Goal: Task Accomplishment & Management: Use online tool/utility

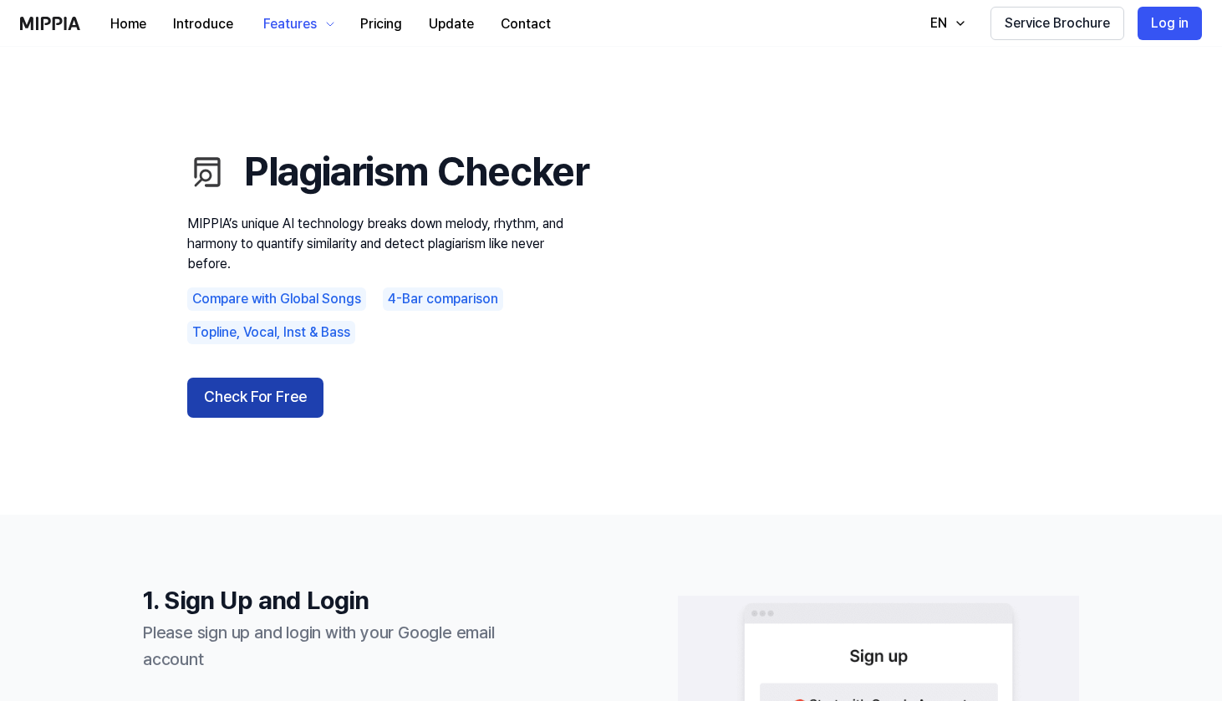
click at [308, 415] on button "Check For Free" at bounding box center [255, 398] width 136 height 40
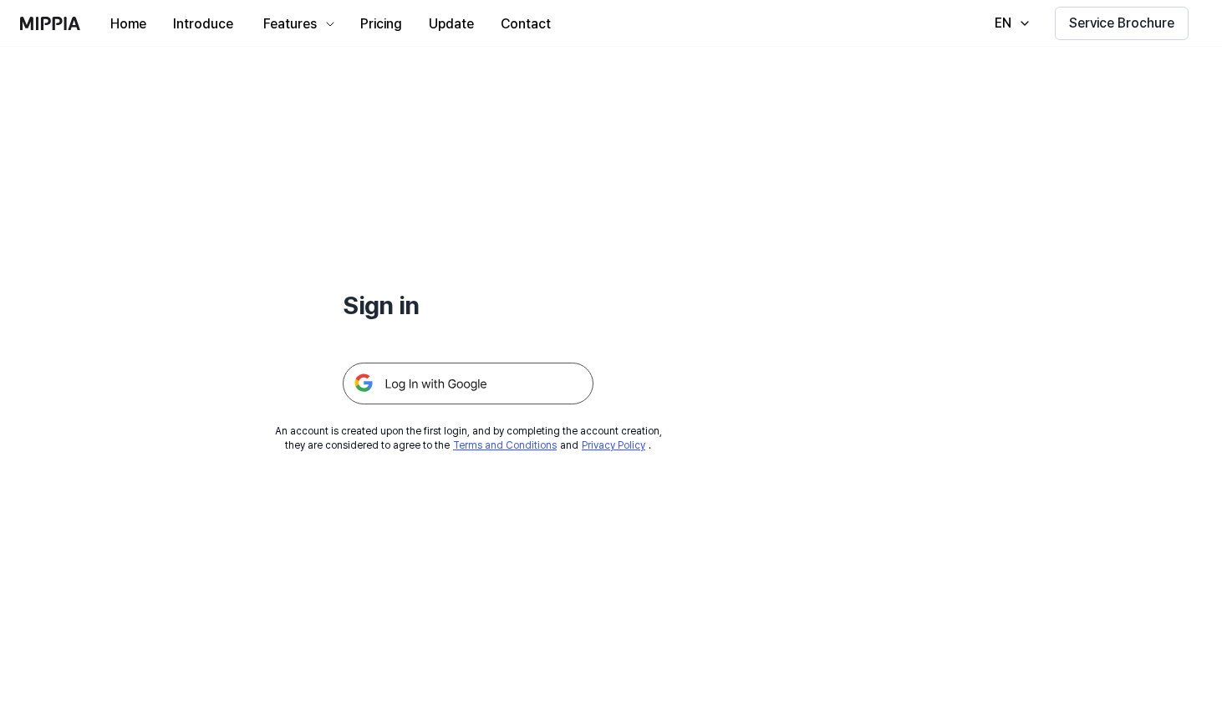
click at [404, 388] on img at bounding box center [468, 384] width 251 height 42
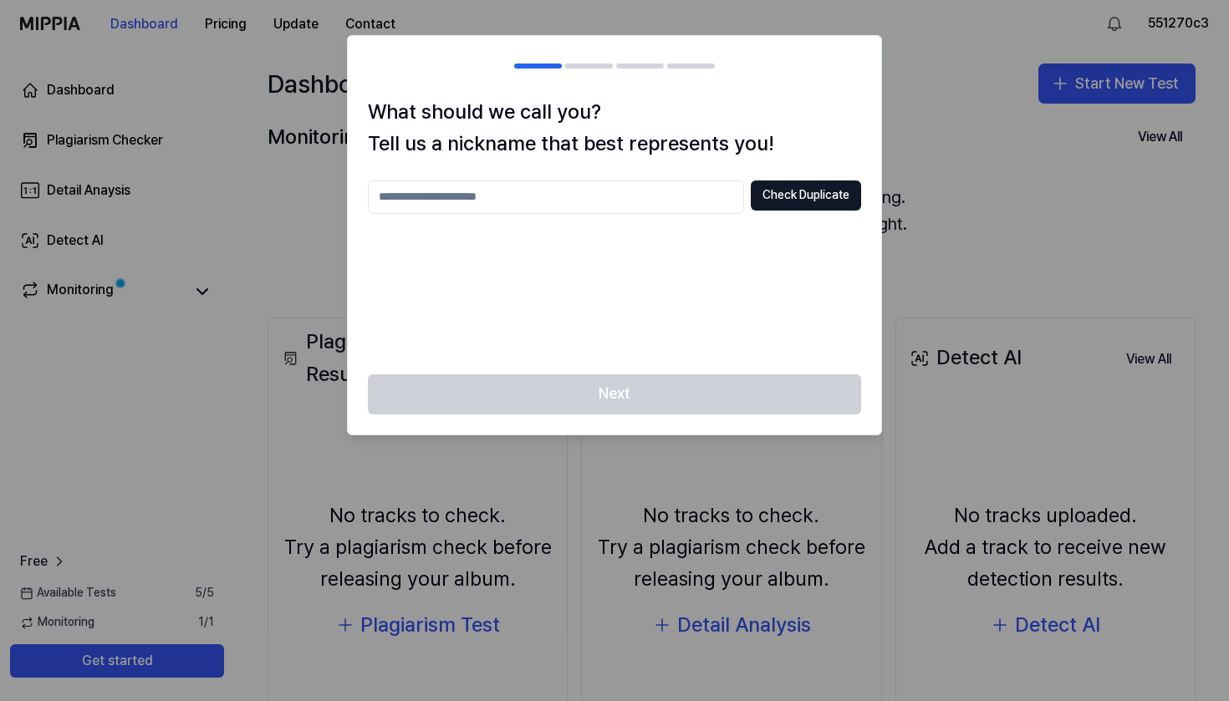
click at [584, 191] on input "text" at bounding box center [556, 197] width 376 height 33
type input "*****"
click at [782, 203] on button "Check Duplicate" at bounding box center [806, 196] width 110 height 30
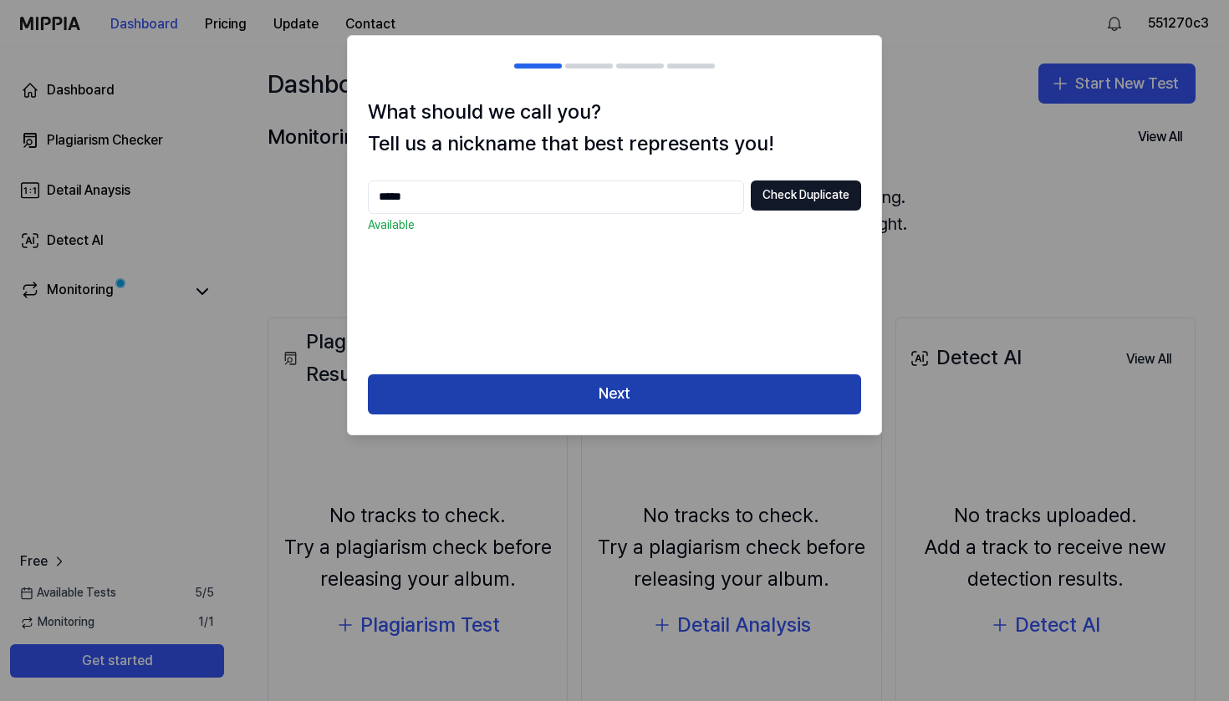
click at [644, 397] on button "Next" at bounding box center [614, 395] width 493 height 40
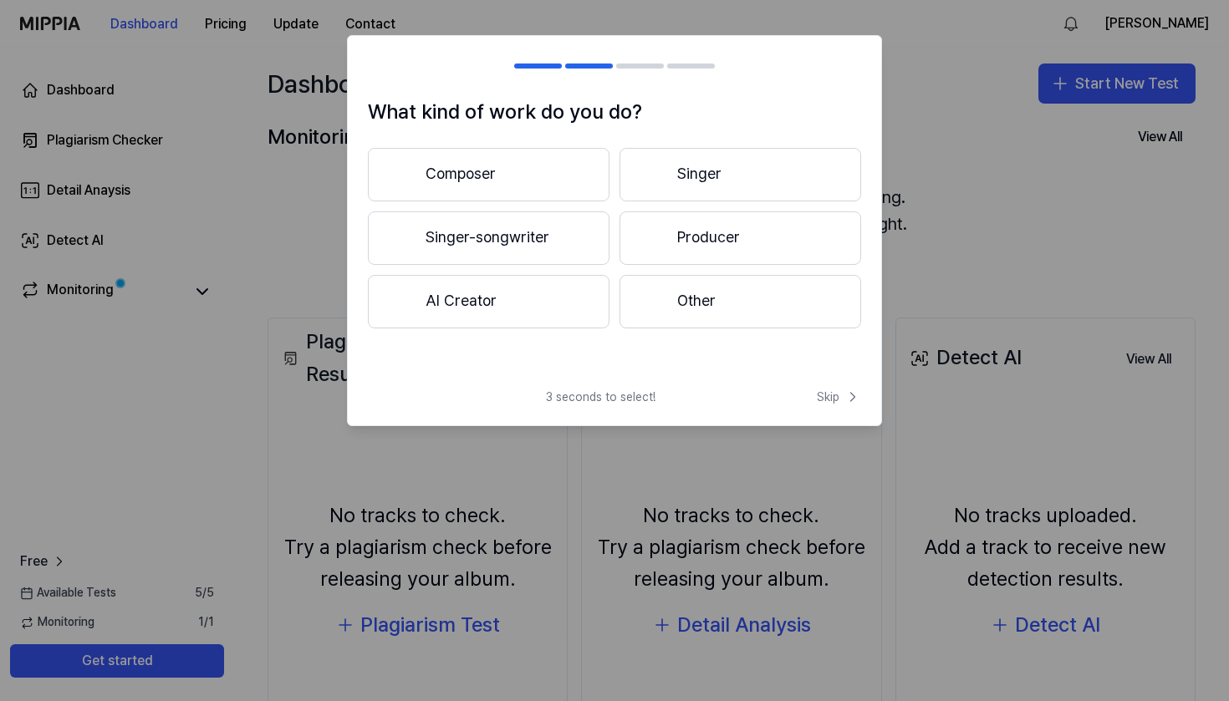
click at [497, 170] on button "Composer" at bounding box center [489, 175] width 242 height 54
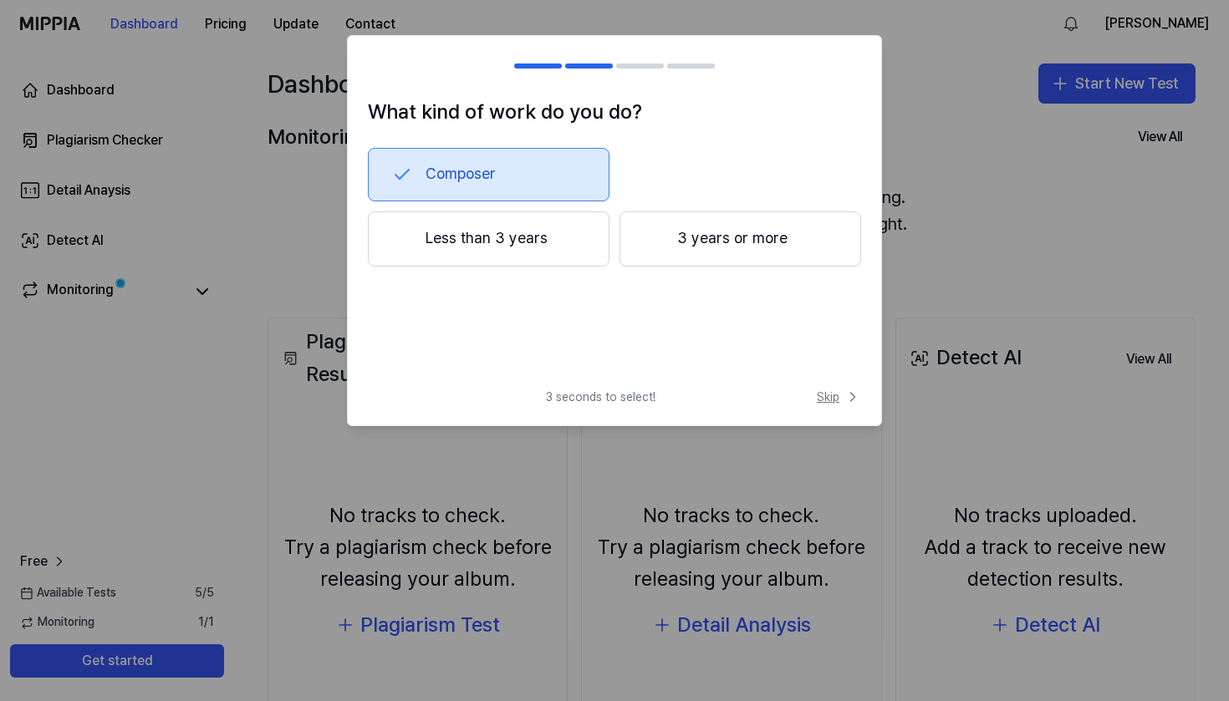
click at [834, 400] on span "Skip" at bounding box center [839, 397] width 44 height 17
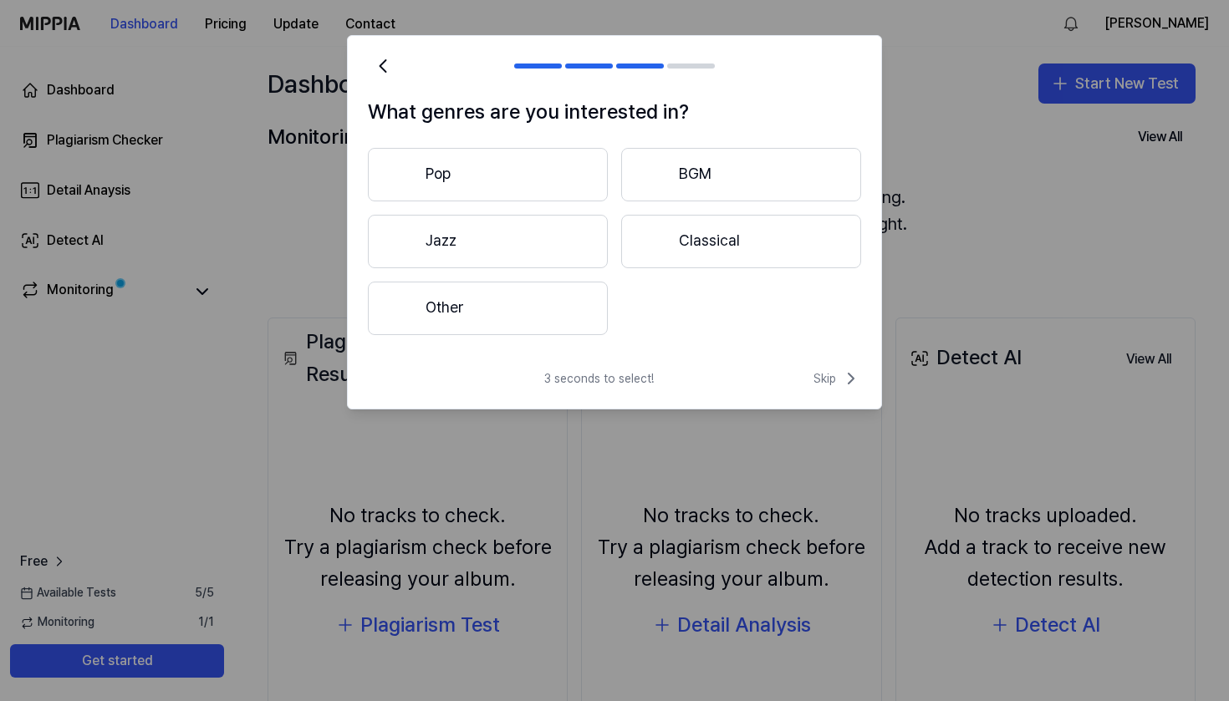
click at [831, 389] on div "3 seconds to select! Skip" at bounding box center [614, 389] width 533 height 40
click at [828, 382] on span "Skip" at bounding box center [837, 379] width 48 height 20
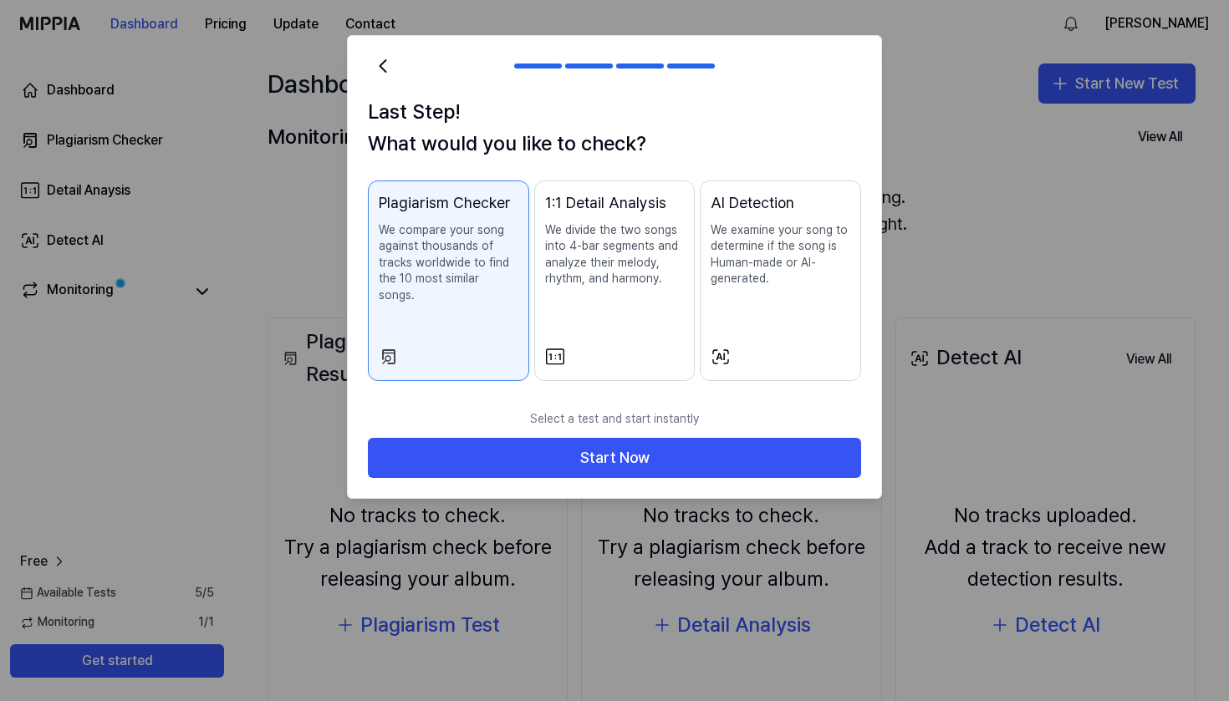
click at [773, 321] on button "AI Detection We examine your song to determine if the song is Human-made or AI-…" at bounding box center [780, 281] width 161 height 201
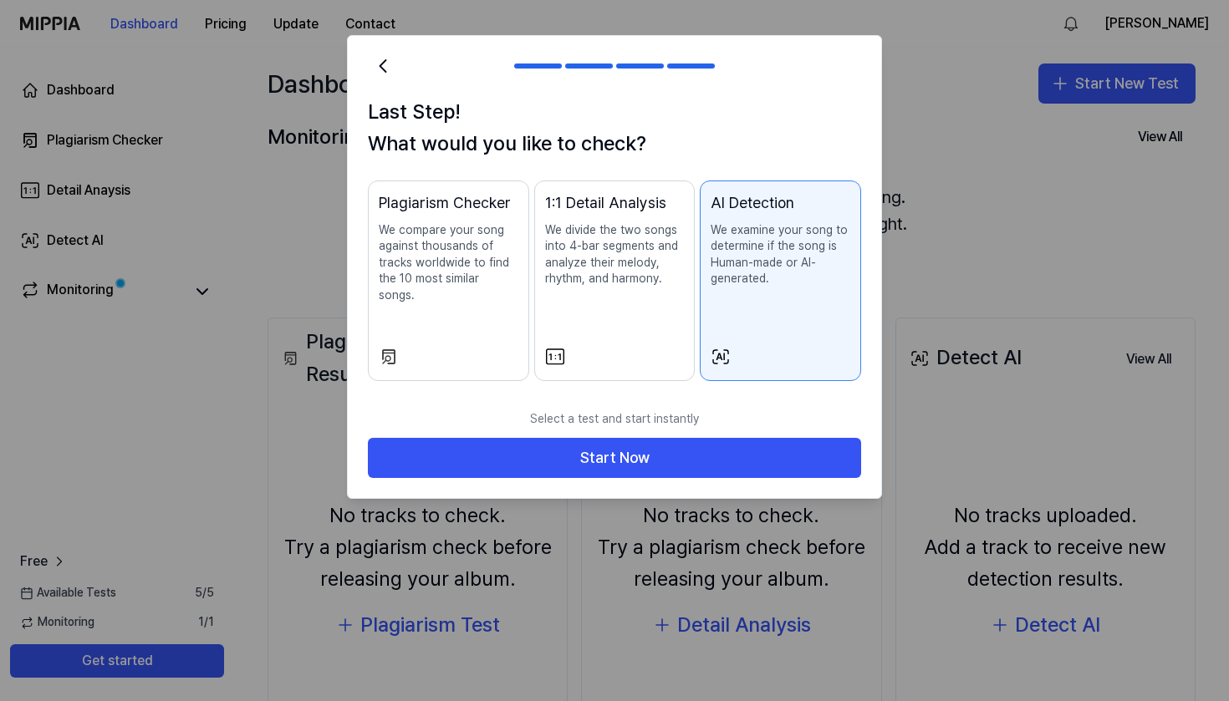
click at [469, 302] on div "Plagiarism Checker We compare your song against thousands of tracks worldwide t…" at bounding box center [449, 264] width 140 height 146
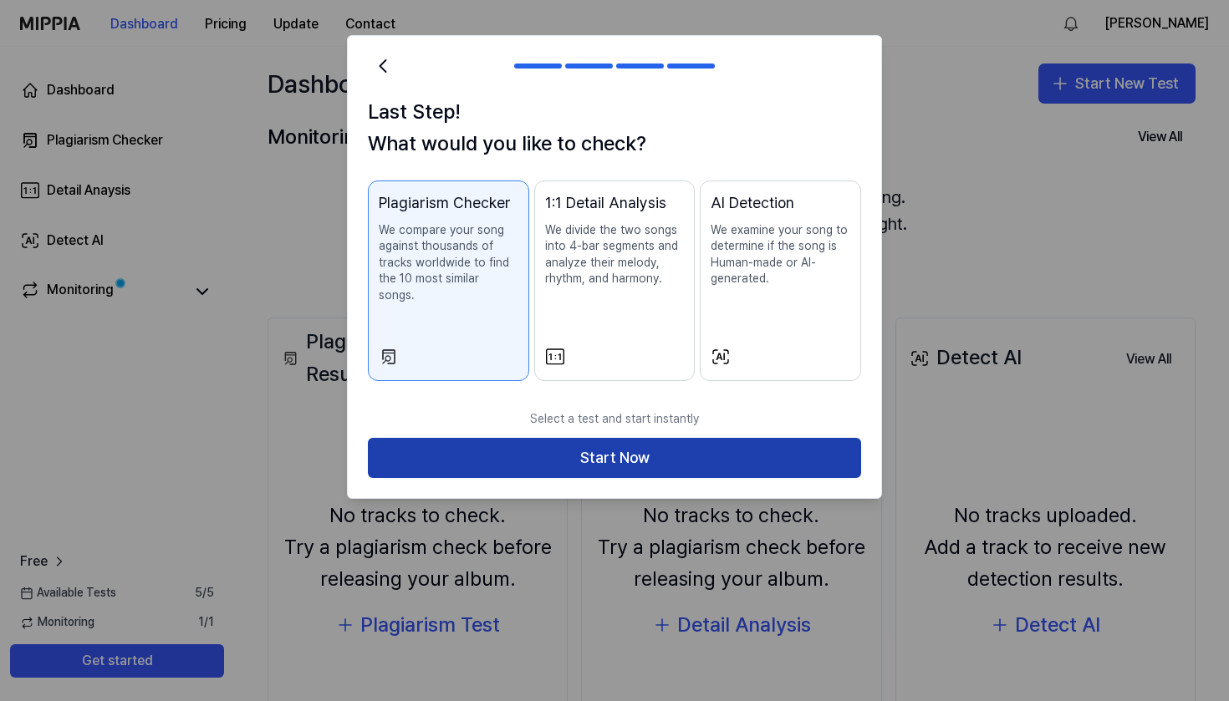
click at [631, 438] on button "Start Now" at bounding box center [614, 458] width 493 height 40
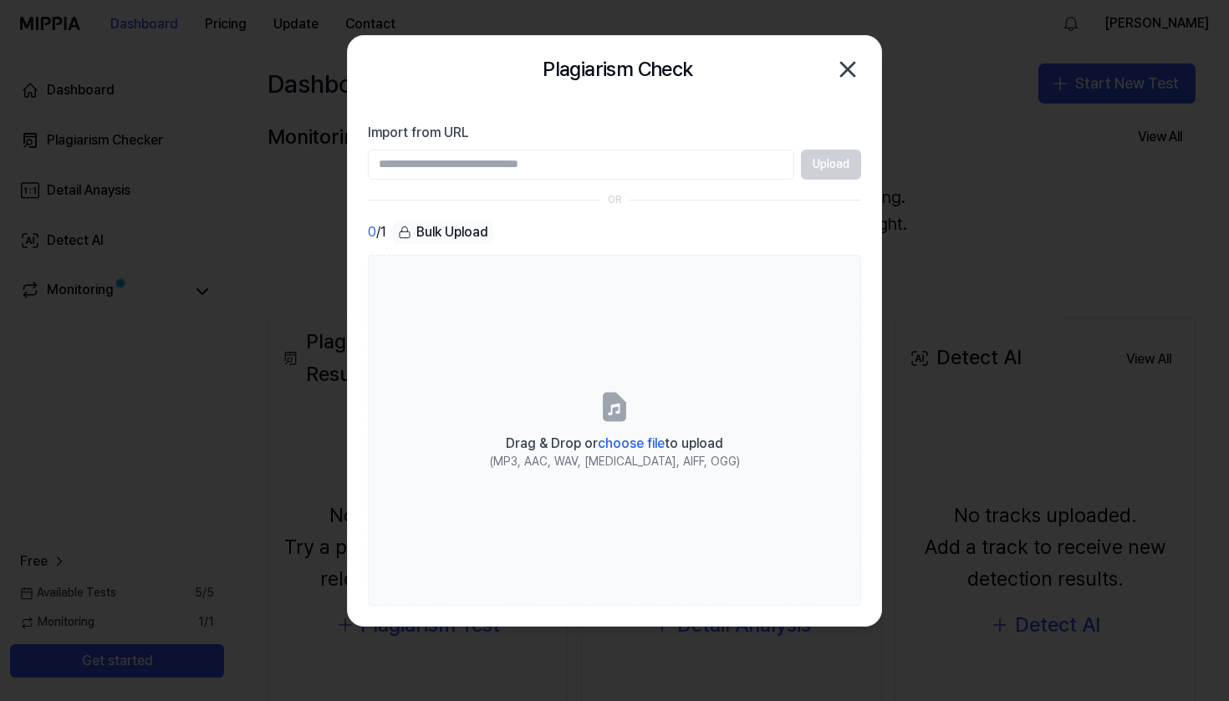
click at [840, 74] on icon "button" at bounding box center [847, 69] width 27 height 27
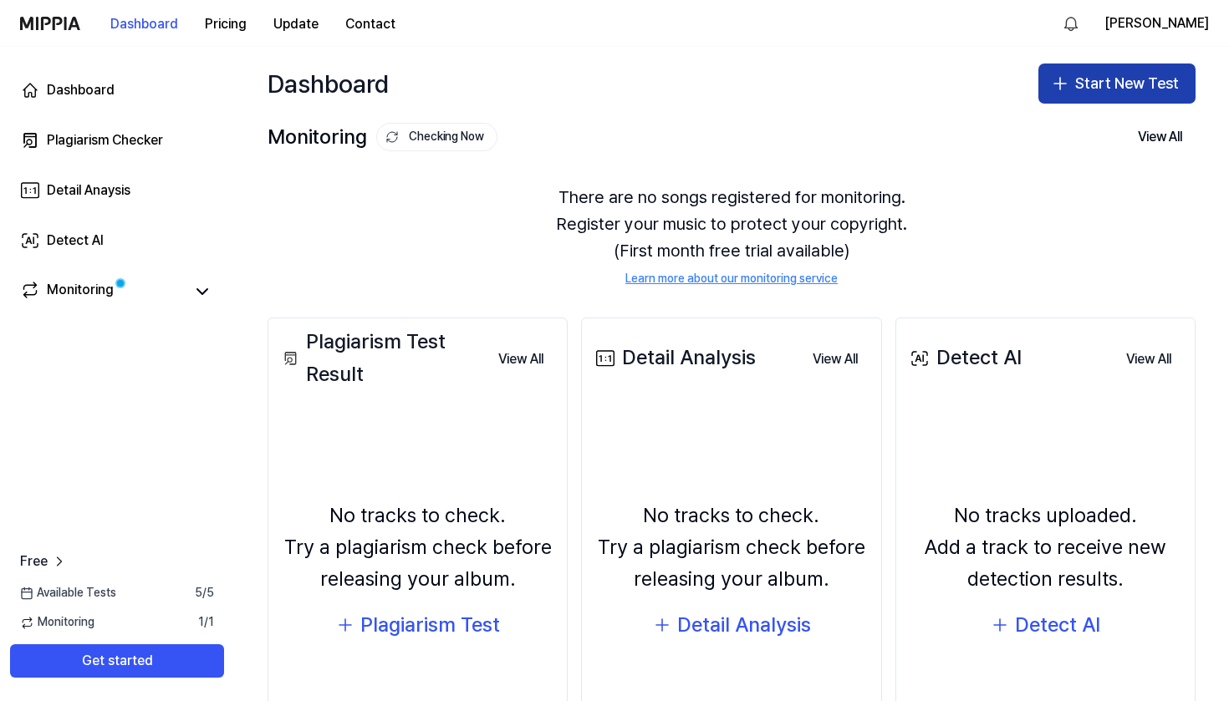
click at [1076, 84] on button "Start New Test" at bounding box center [1116, 84] width 157 height 40
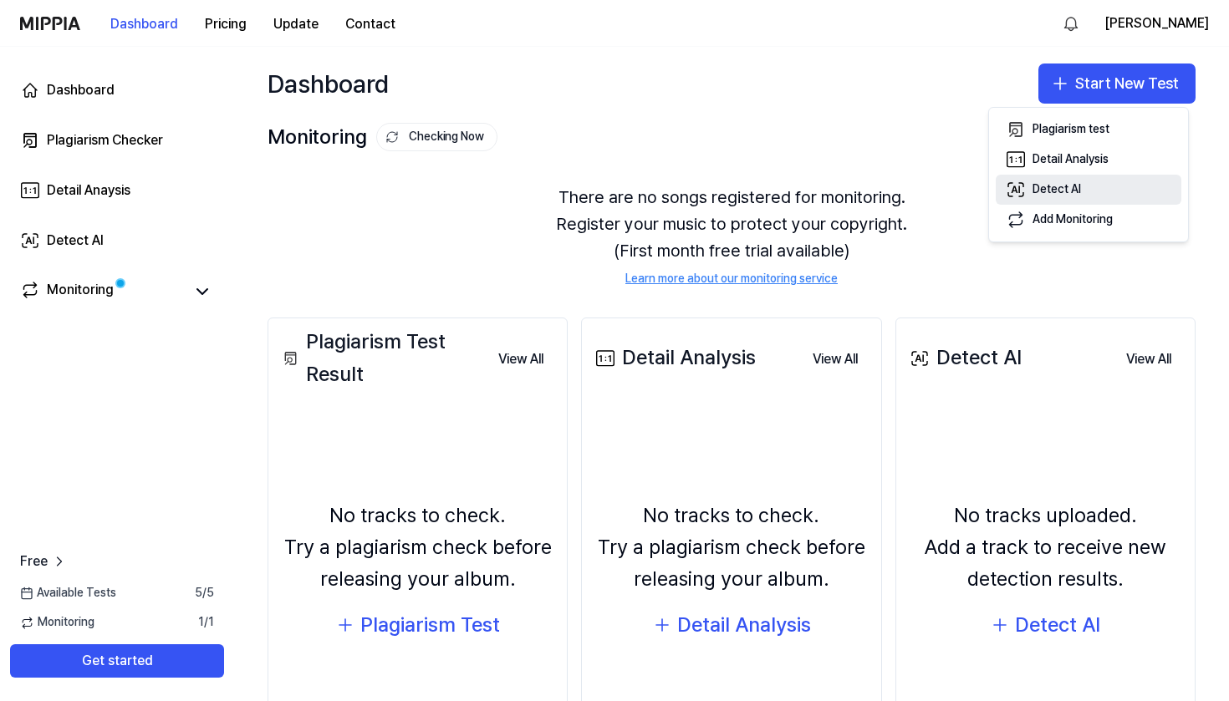
click at [1032, 181] on button "Detect AI" at bounding box center [1089, 190] width 186 height 30
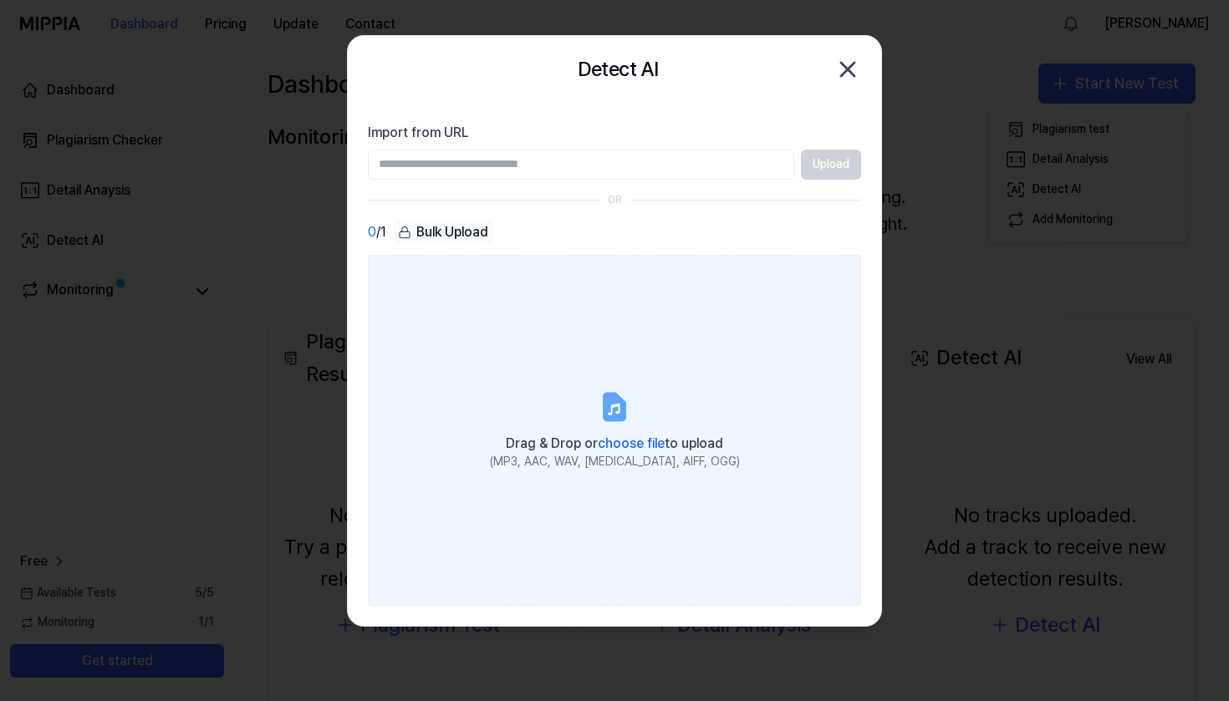
click at [627, 446] on span "choose file" at bounding box center [631, 444] width 67 height 16
click at [0, 0] on input "Drag & Drop or choose file to upload (MP3, AAC, WAV, FLAC, AIFF, OGG)" at bounding box center [0, 0] width 0 height 0
click at [625, 445] on span "choose file" at bounding box center [631, 444] width 67 height 16
click at [0, 0] on input "Drag & Drop or choose file to upload (MP3, AAC, WAV, FLAC, AIFF, OGG)" at bounding box center [0, 0] width 0 height 0
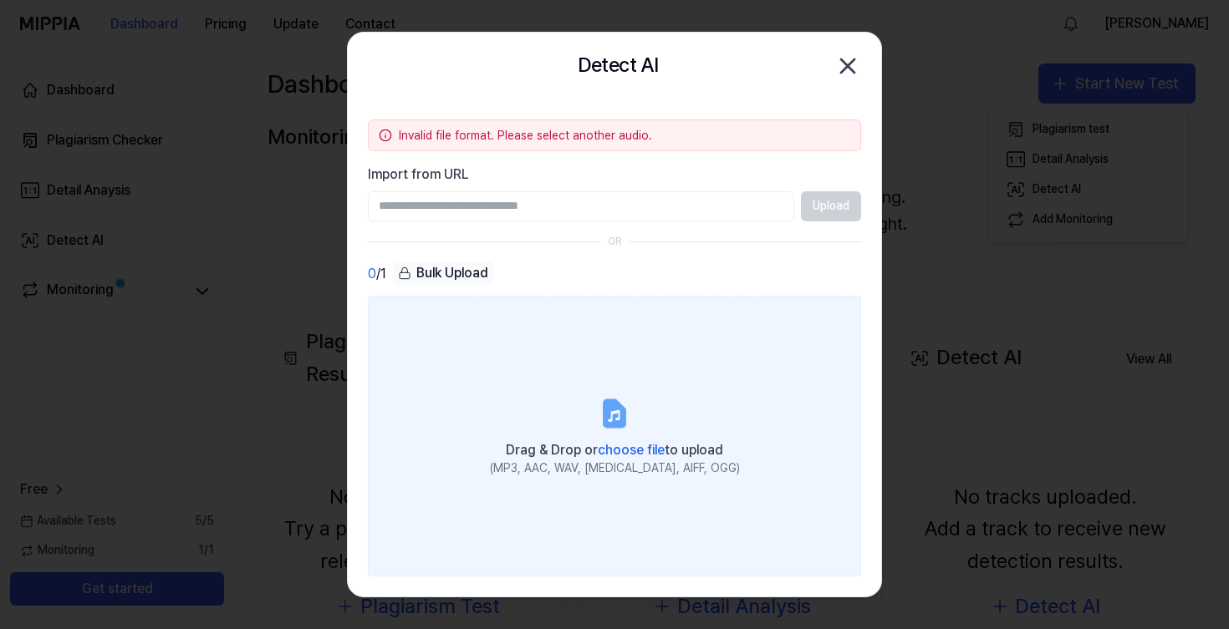
click at [617, 446] on span "choose file" at bounding box center [631, 450] width 67 height 16
click at [0, 0] on input "Drag & Drop or choose file to upload (MP3, AAC, WAV, FLAC, AIFF, OGG)" at bounding box center [0, 0] width 0 height 0
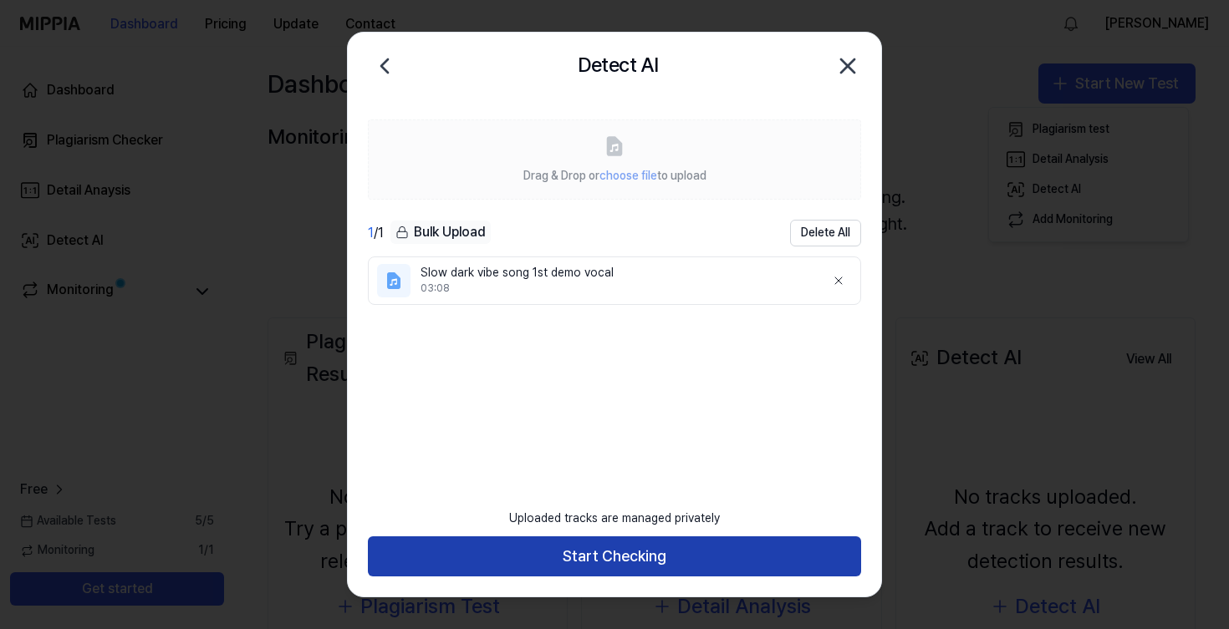
click at [666, 555] on button "Start Checking" at bounding box center [614, 557] width 493 height 40
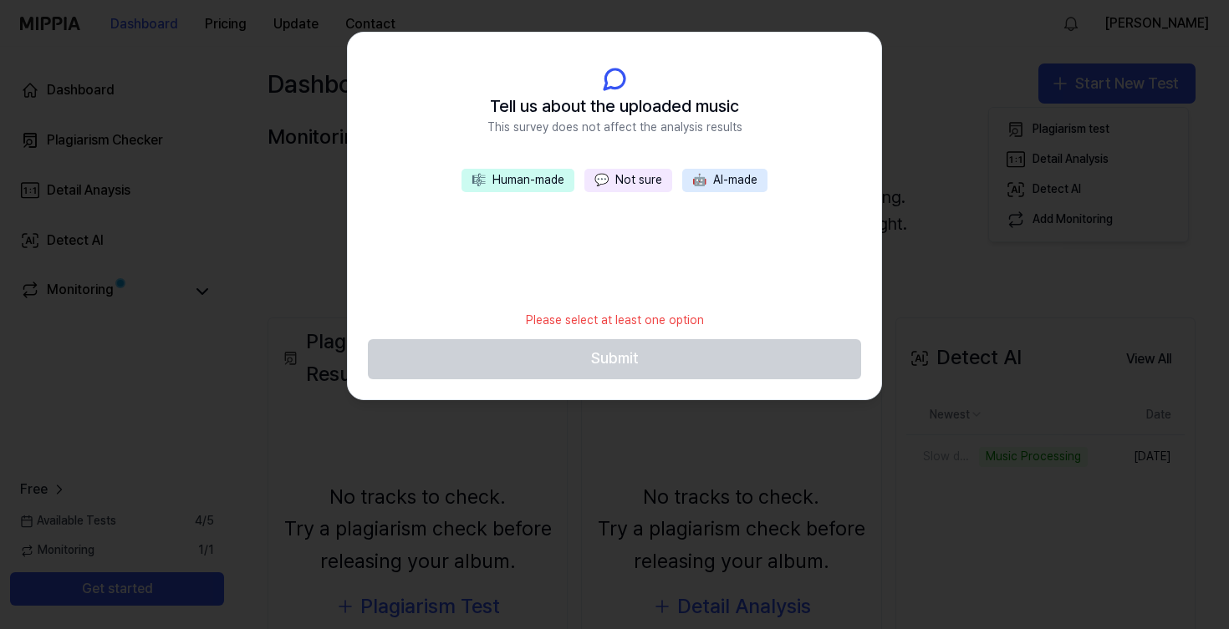
click at [505, 179] on button "🎼 Human-made" at bounding box center [517, 180] width 113 height 23
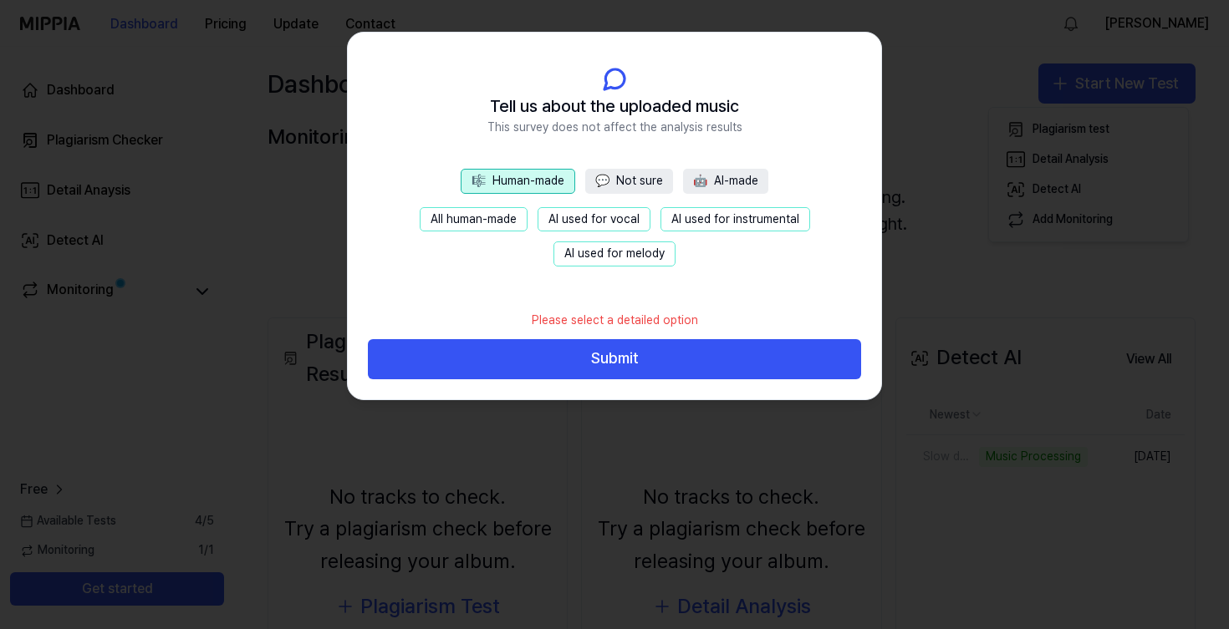
click at [609, 181] on span "💬" at bounding box center [602, 180] width 14 height 13
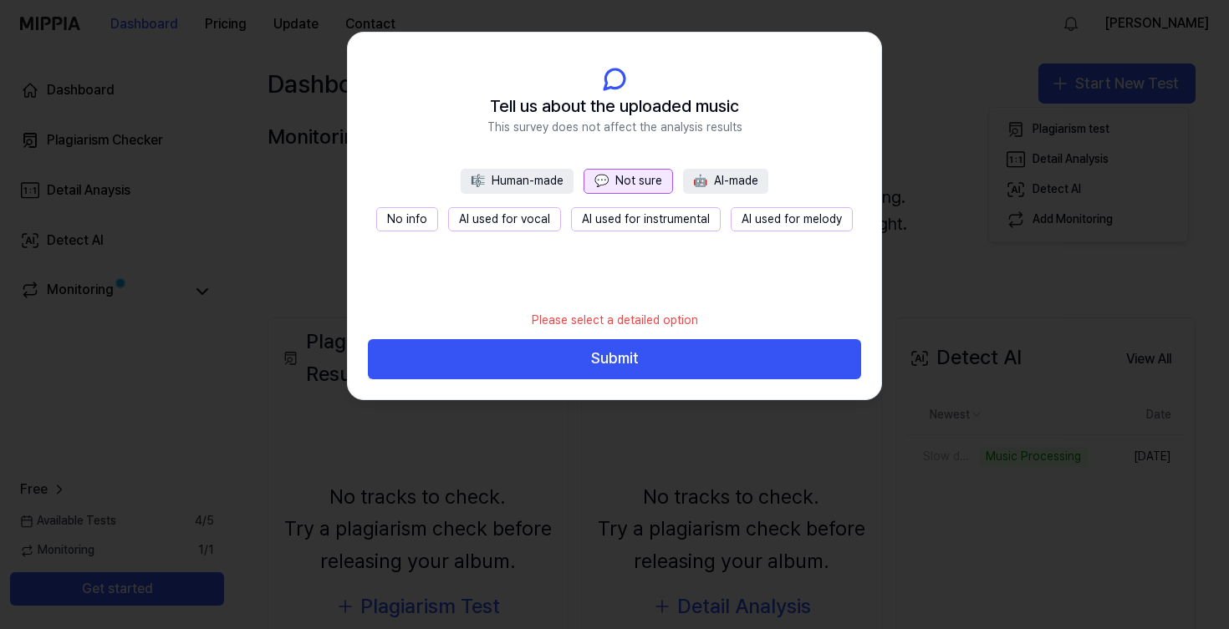
click at [522, 181] on button "🎼 Human-made" at bounding box center [517, 181] width 113 height 25
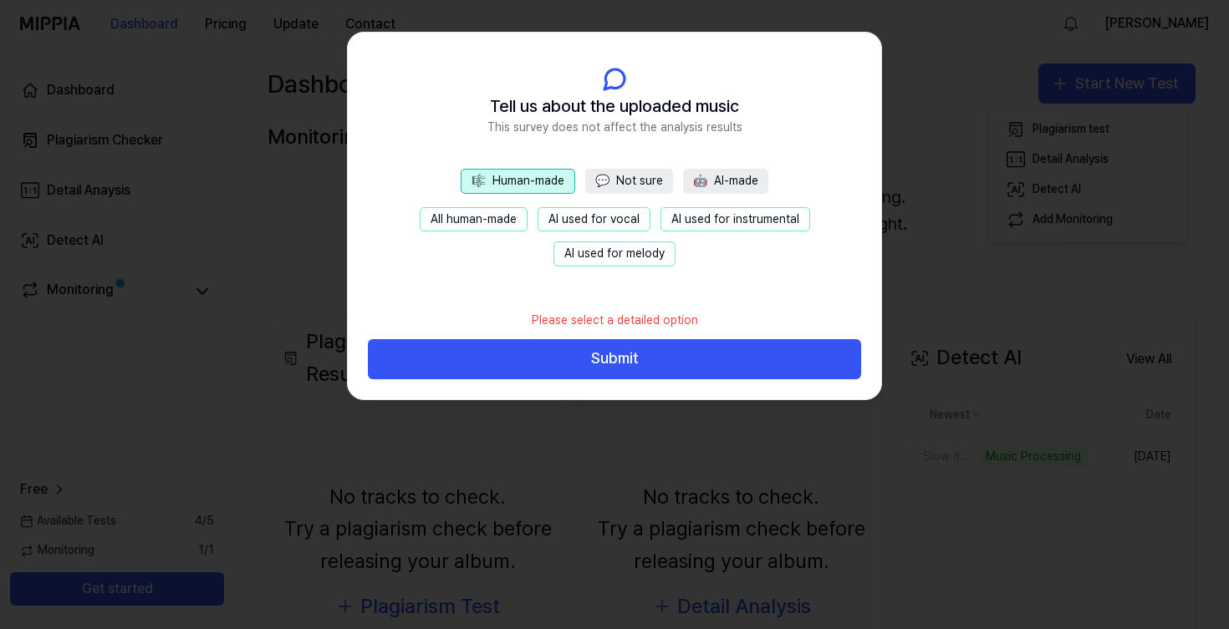
click at [524, 181] on button "🎼 Human-made" at bounding box center [518, 181] width 115 height 25
click at [615, 186] on button "💬 Not sure" at bounding box center [629, 181] width 88 height 25
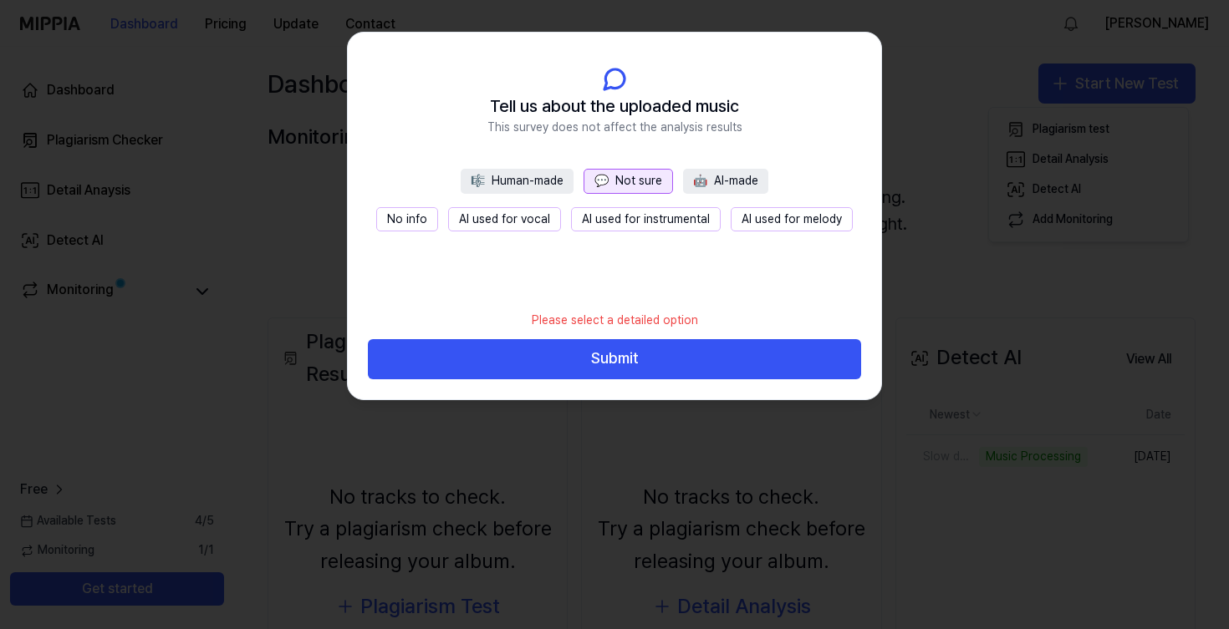
click at [427, 212] on button "No info" at bounding box center [407, 219] width 62 height 25
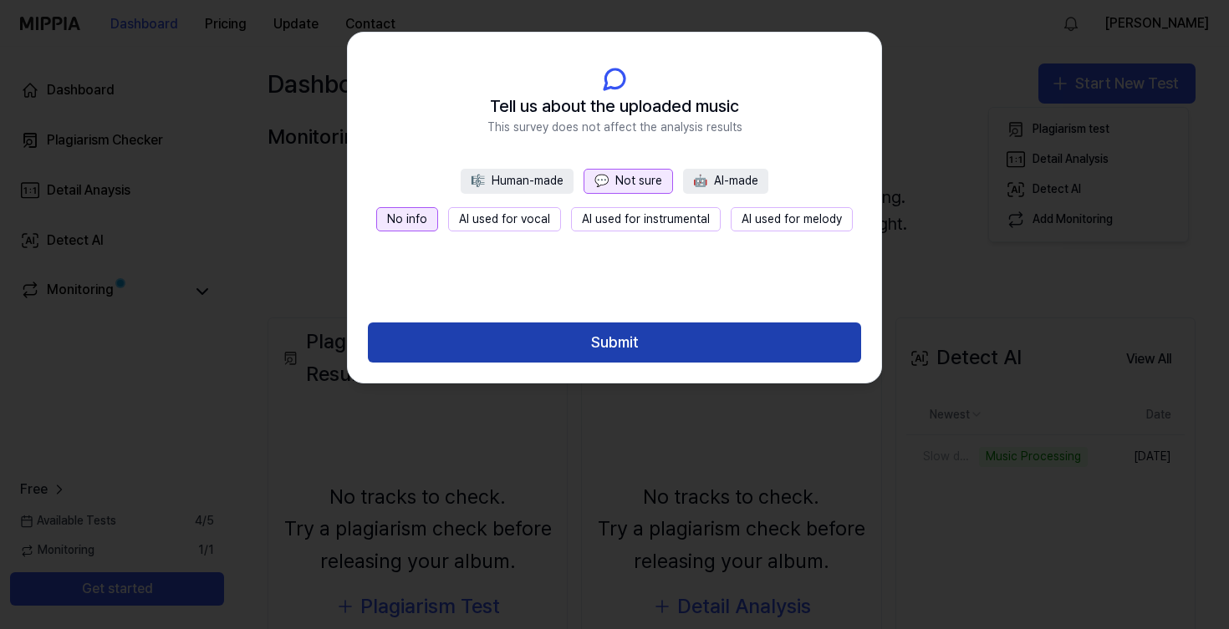
click at [596, 356] on button "Submit" at bounding box center [614, 343] width 493 height 40
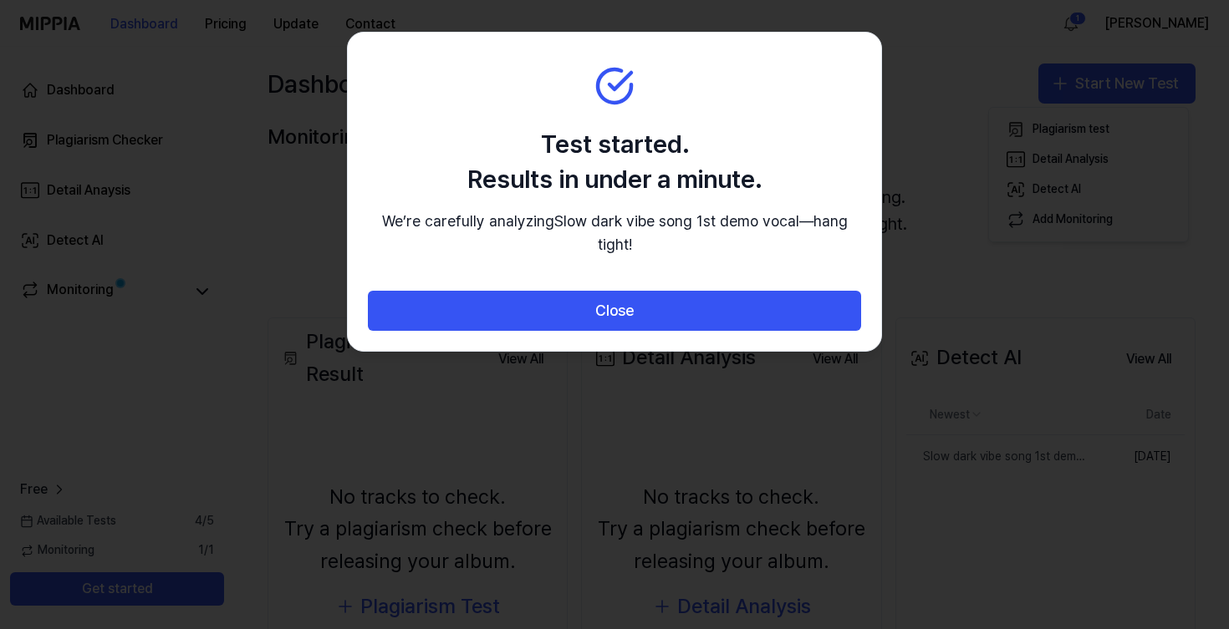
click at [608, 160] on h2 "Test started. Results in under a minute." at bounding box center [614, 161] width 493 height 70
click at [1062, 135] on div at bounding box center [614, 314] width 1229 height 629
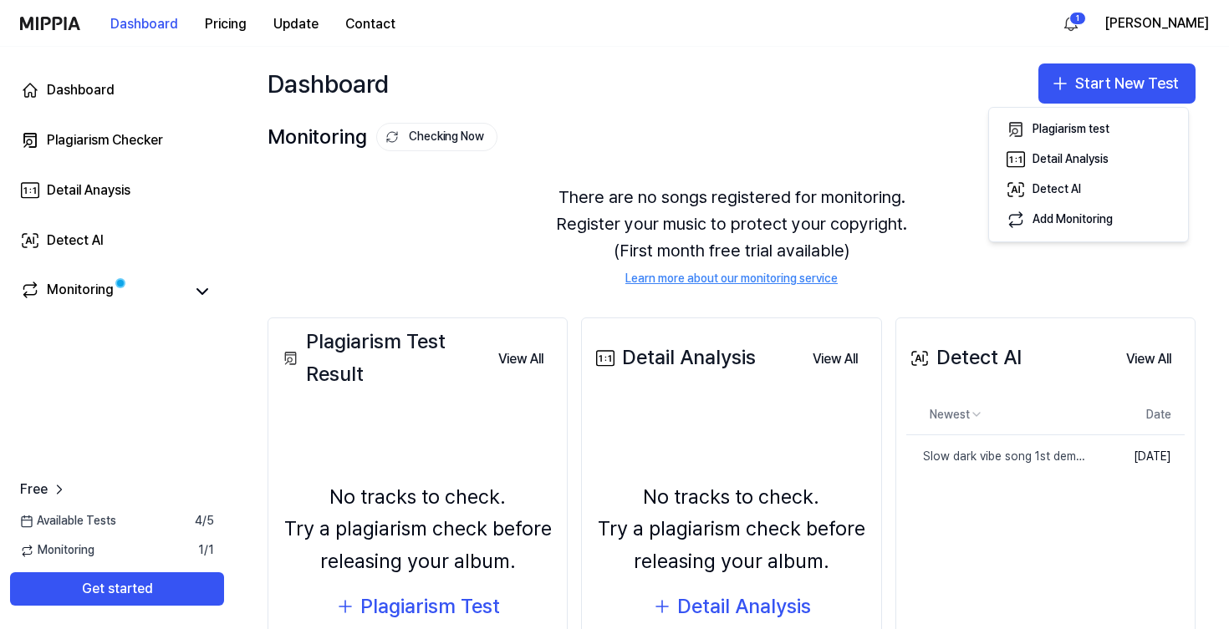
click at [500, 223] on div "There are no songs registered for monitoring. Register your music to protect yo…" at bounding box center [732, 236] width 928 height 144
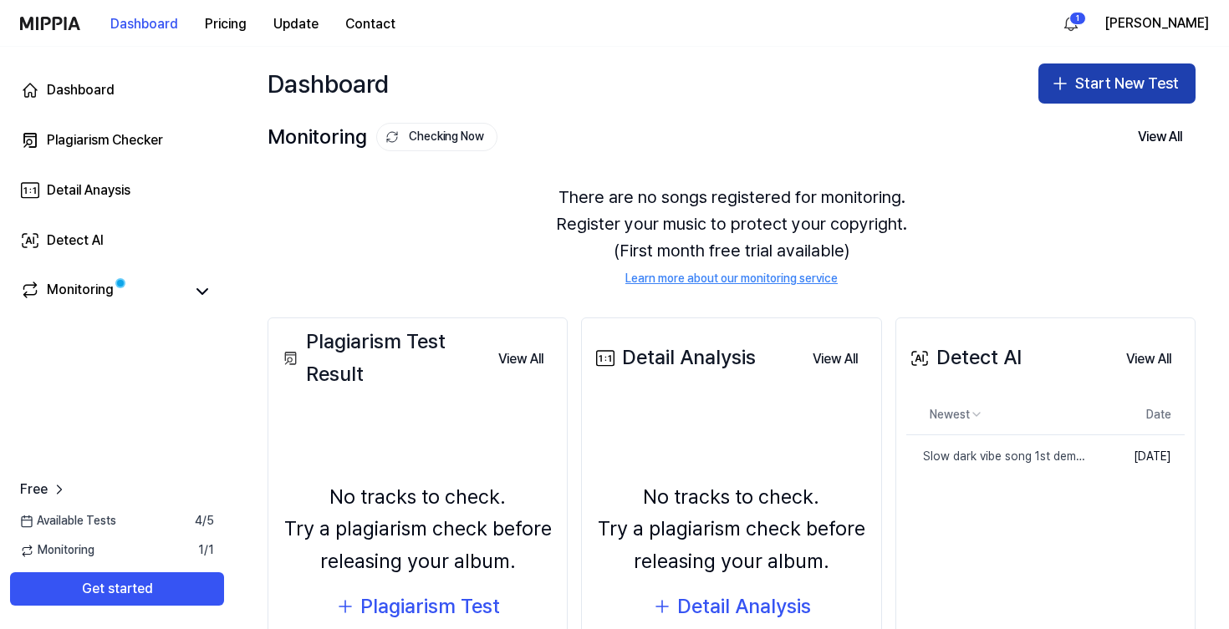
click at [1091, 89] on button "Start New Test" at bounding box center [1116, 84] width 157 height 40
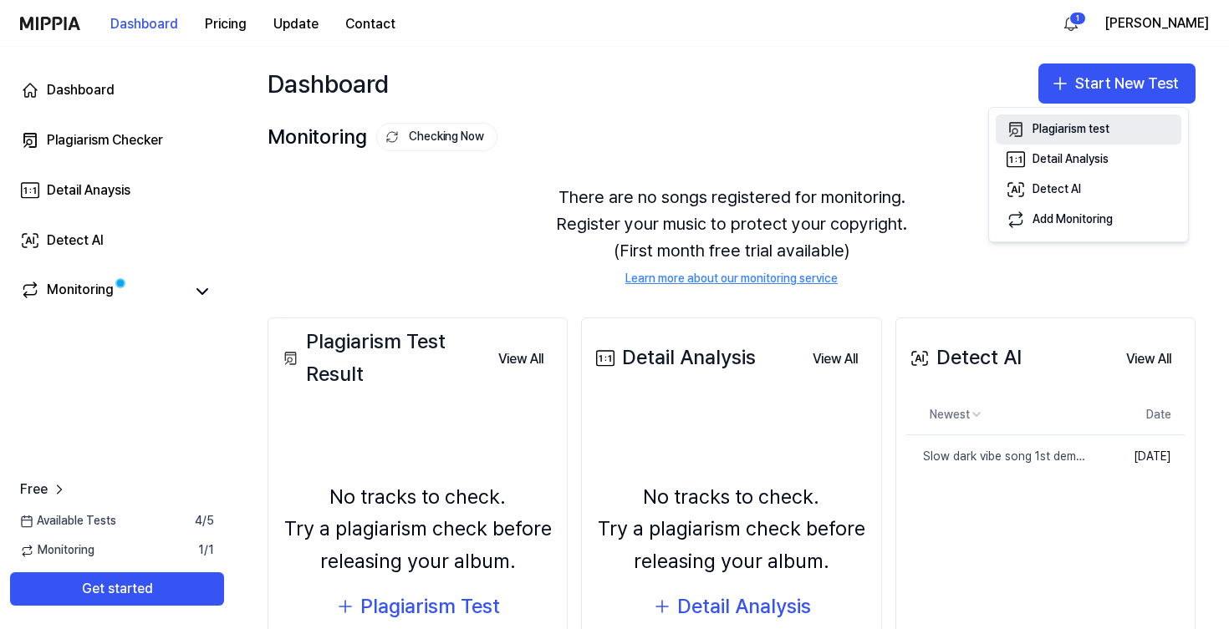
click at [1116, 133] on button "Plagiarism test" at bounding box center [1089, 130] width 186 height 30
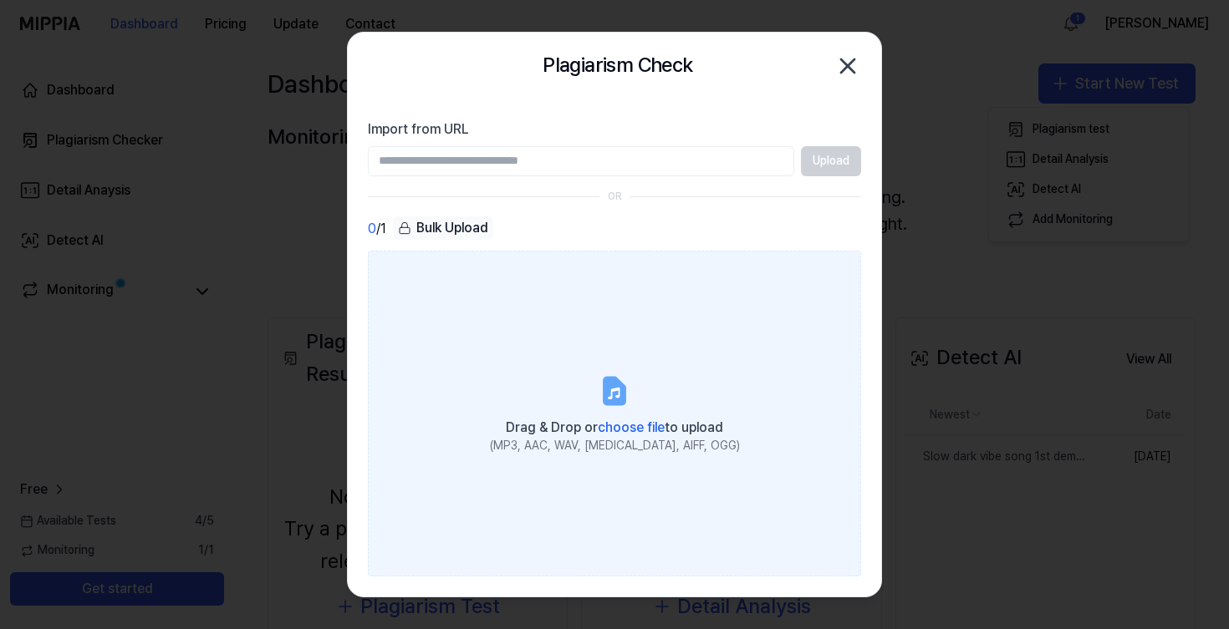
click at [622, 420] on span "choose file" at bounding box center [631, 428] width 67 height 16
click at [0, 0] on input "Drag & Drop or choose file to upload (MP3, AAC, WAV, FLAC, AIFF, OGG)" at bounding box center [0, 0] width 0 height 0
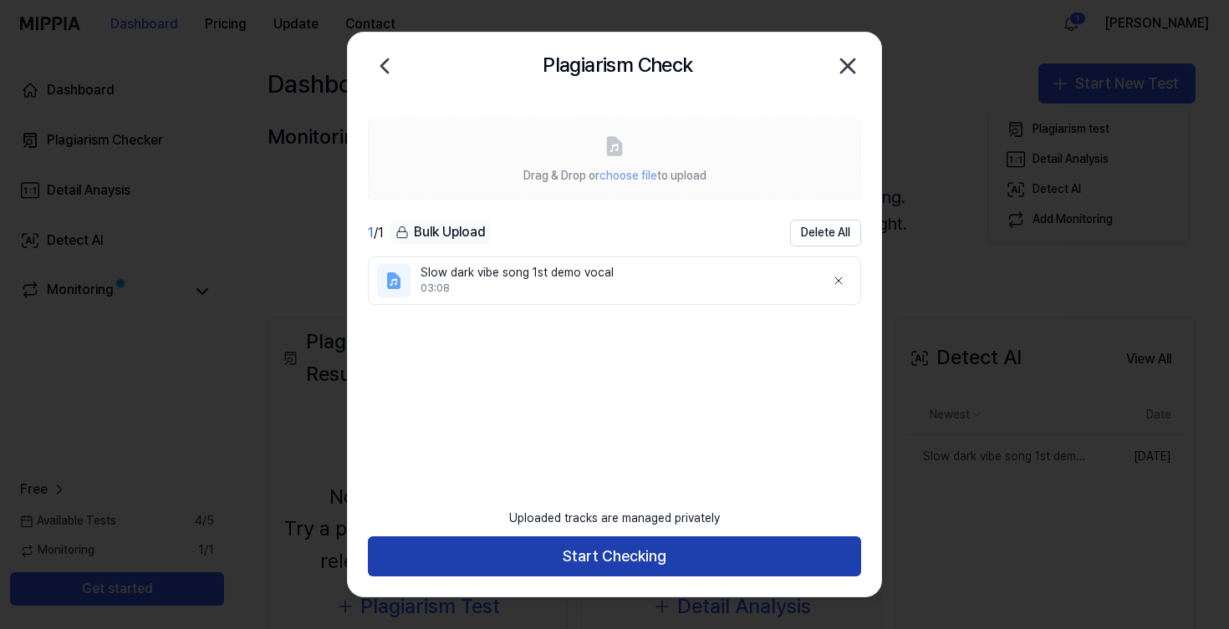
click at [645, 553] on button "Start Checking" at bounding box center [614, 557] width 493 height 40
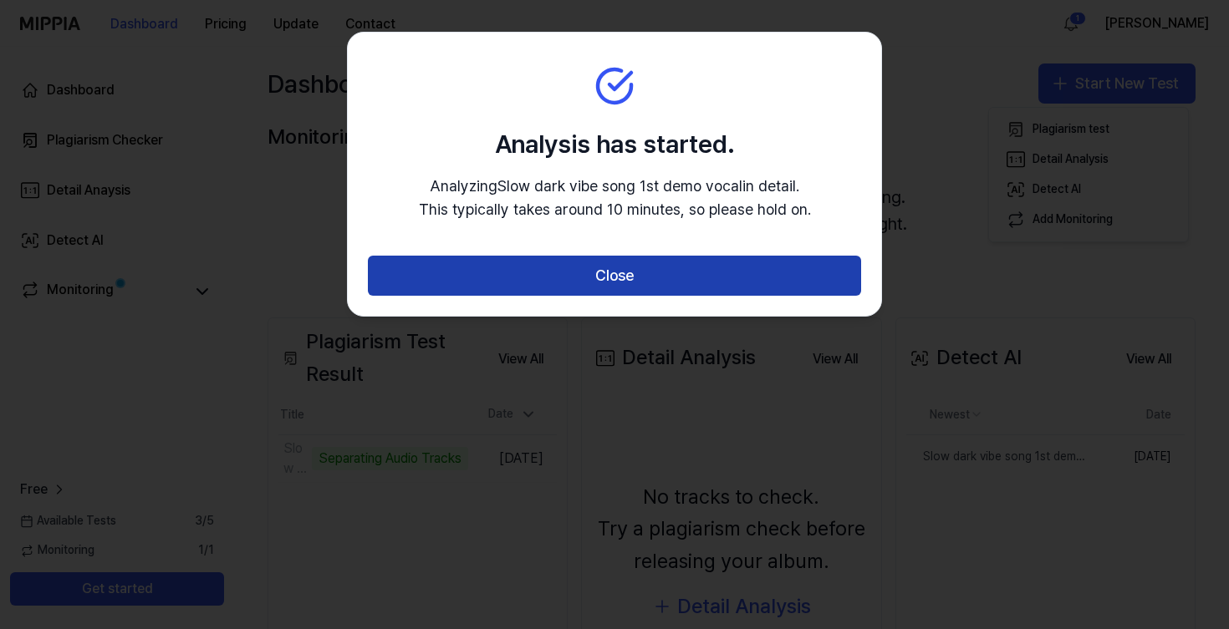
click at [682, 287] on button "Close" at bounding box center [614, 276] width 493 height 40
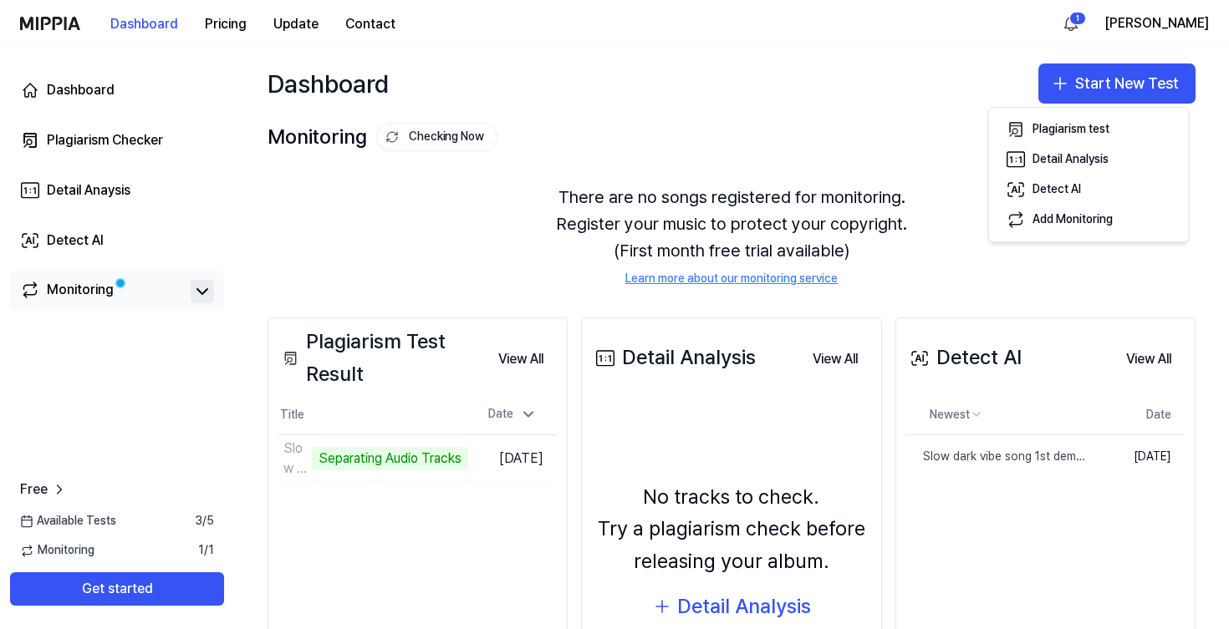
click at [207, 292] on icon at bounding box center [202, 292] width 20 height 20
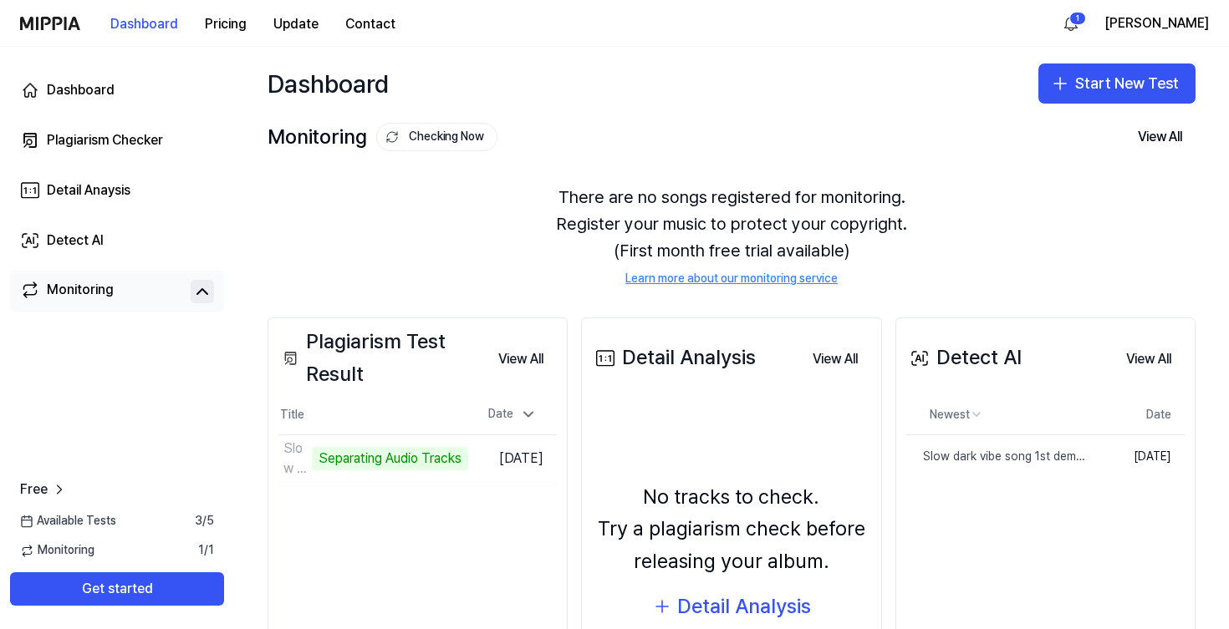
click at [207, 292] on icon at bounding box center [202, 292] width 20 height 20
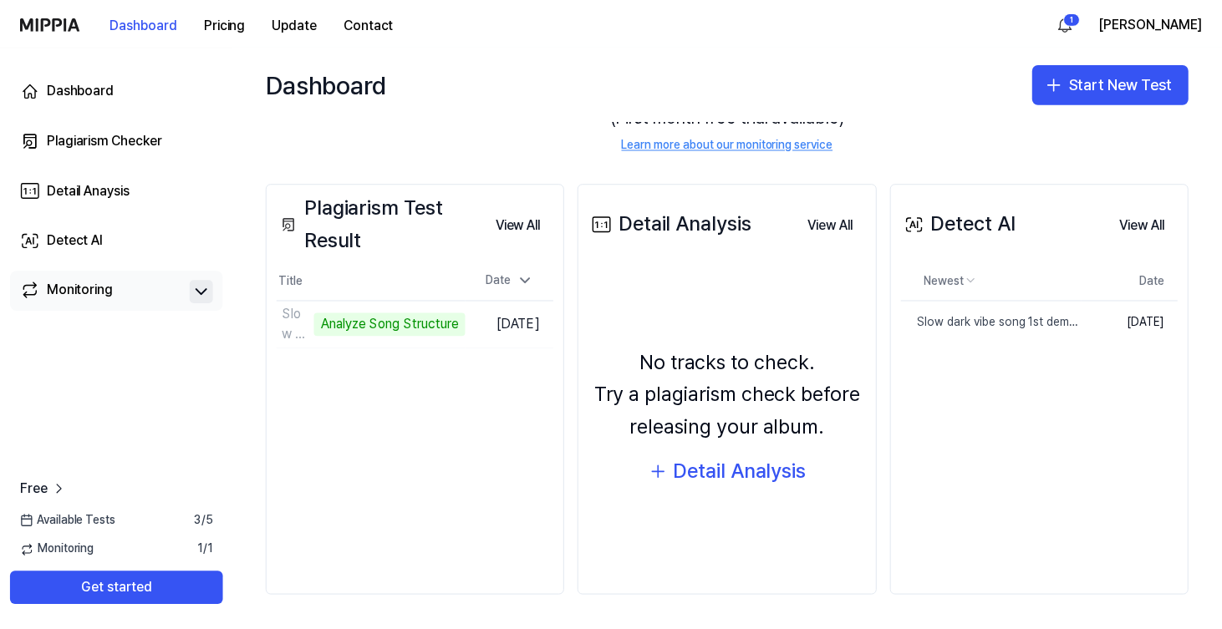
scroll to position [135, 0]
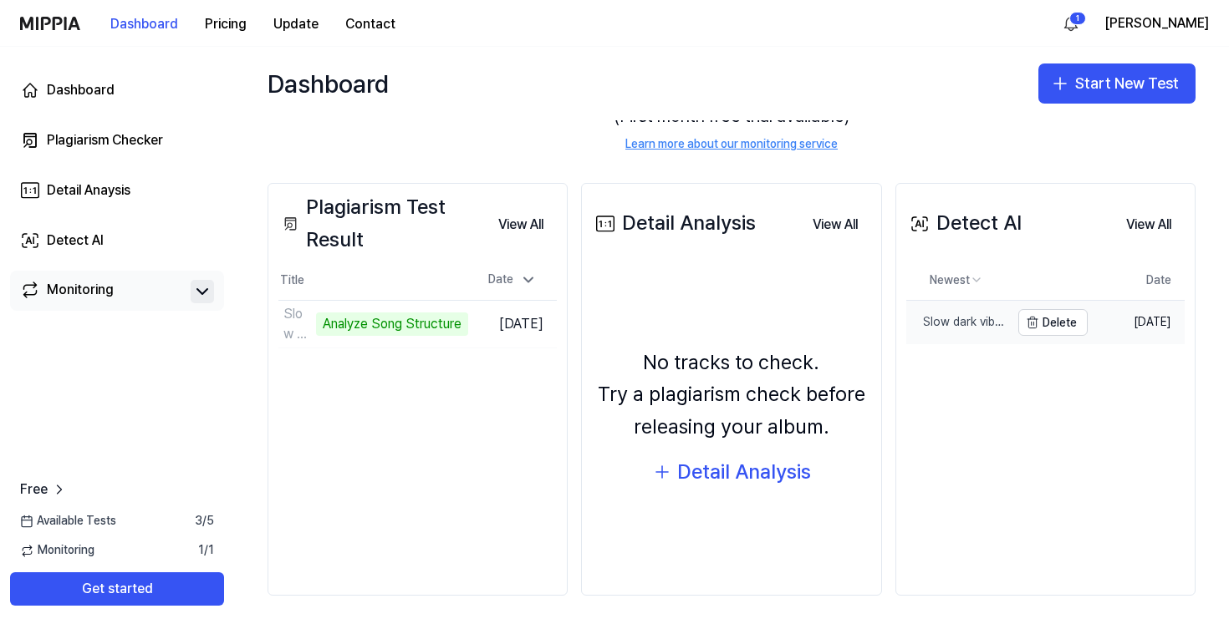
click at [957, 331] on link "Slow dark vibe song 1st demo vocal" at bounding box center [958, 322] width 104 height 43
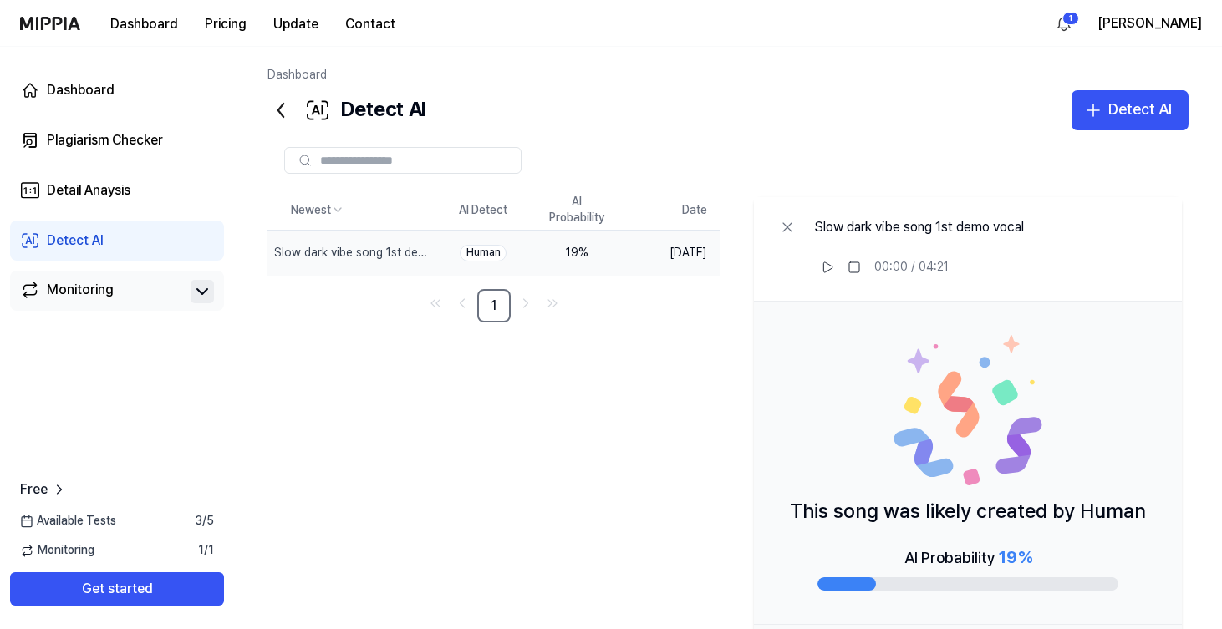
scroll to position [0, 0]
click at [572, 249] on div "19 %" at bounding box center [576, 253] width 67 height 17
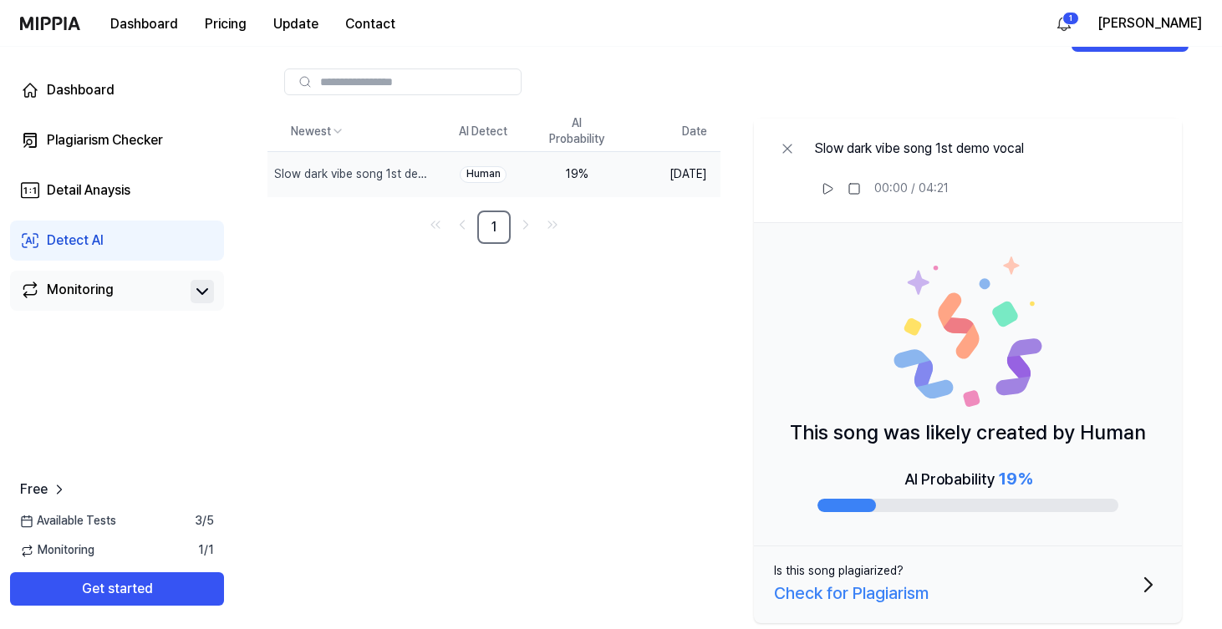
scroll to position [78, 0]
click at [852, 188] on icon at bounding box center [854, 189] width 13 height 13
click at [832, 188] on icon at bounding box center [827, 190] width 9 height 10
click at [831, 188] on rect at bounding box center [829, 190] width 3 height 10
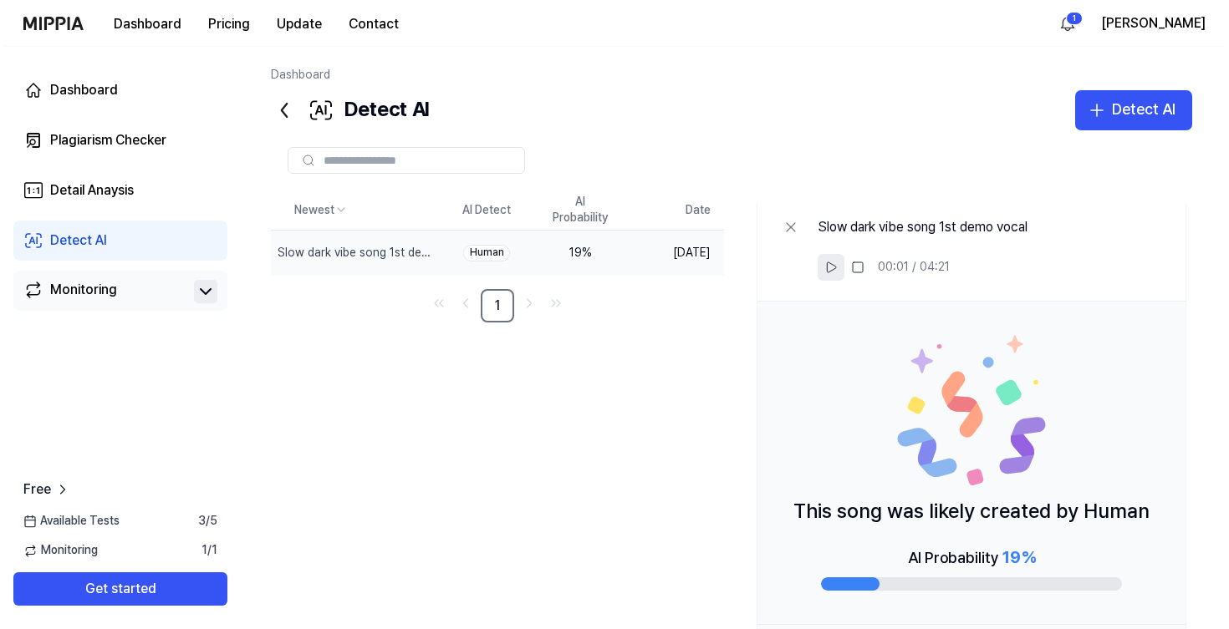
scroll to position [0, 0]
click at [278, 113] on icon at bounding box center [281, 110] width 27 height 27
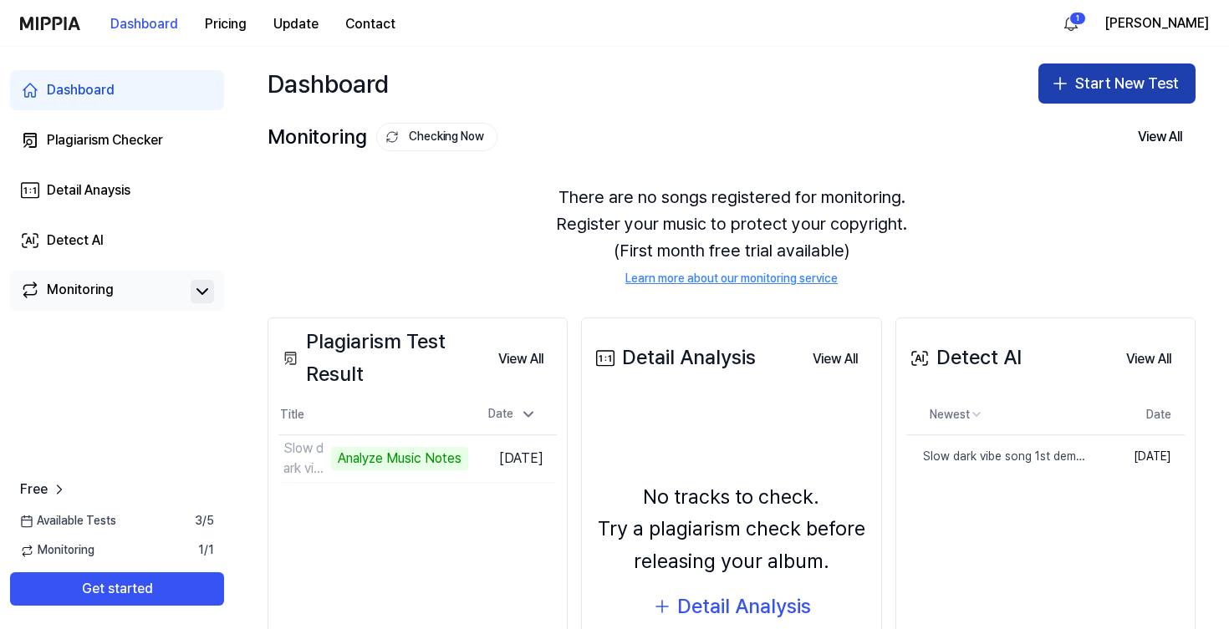
click at [1112, 84] on button "Start New Test" at bounding box center [1116, 84] width 157 height 40
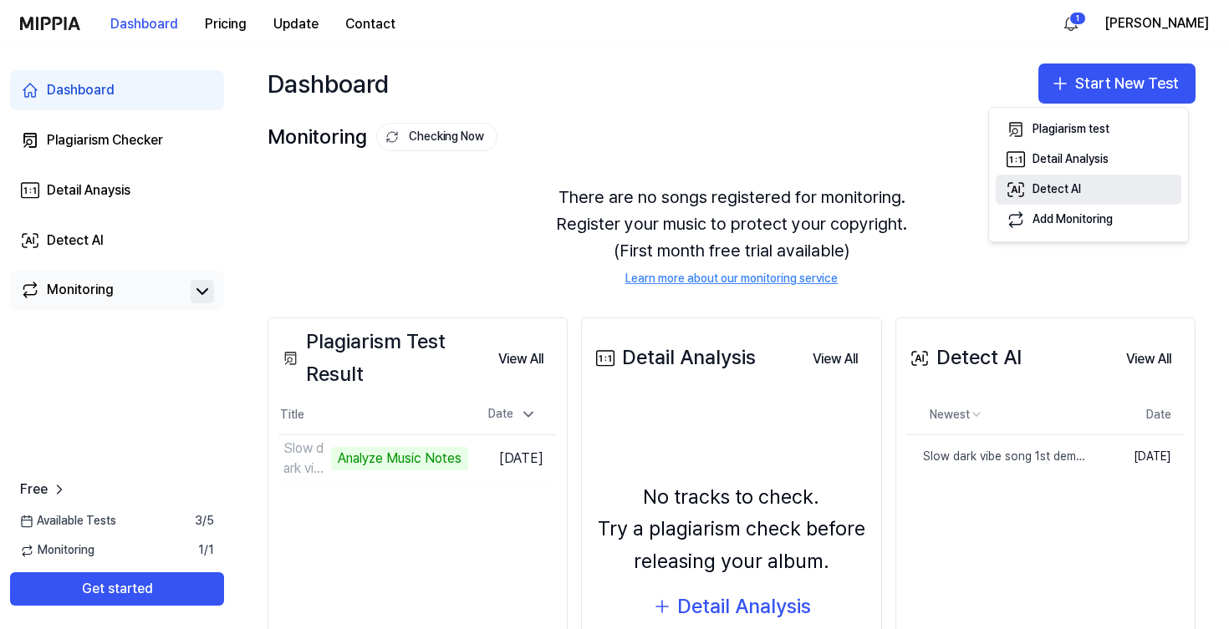
click at [1070, 181] on div "Detect AI" at bounding box center [1056, 189] width 48 height 17
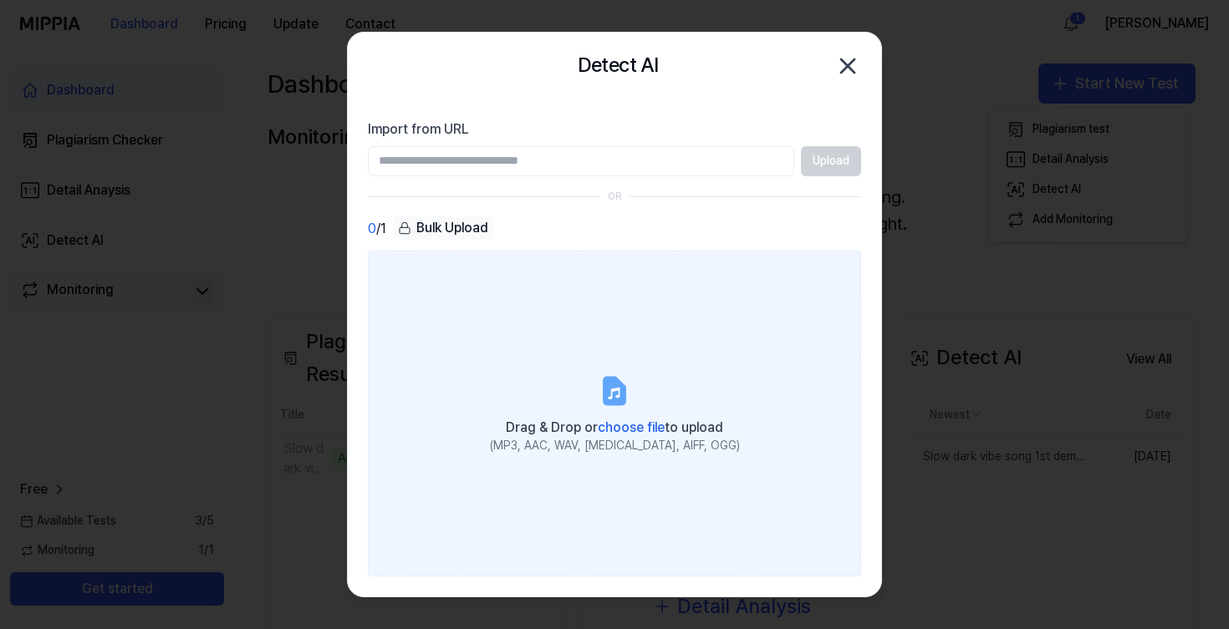
click at [613, 426] on span "choose file" at bounding box center [631, 428] width 67 height 16
click at [0, 0] on input "Drag & Drop or choose file to upload (MP3, AAC, WAV, FLAC, AIFF, OGG)" at bounding box center [0, 0] width 0 height 0
click at [627, 426] on span "choose file" at bounding box center [631, 428] width 67 height 16
click at [0, 0] on input "Drag & Drop or choose file to upload (MP3, AAC, WAV, FLAC, AIFF, OGG)" at bounding box center [0, 0] width 0 height 0
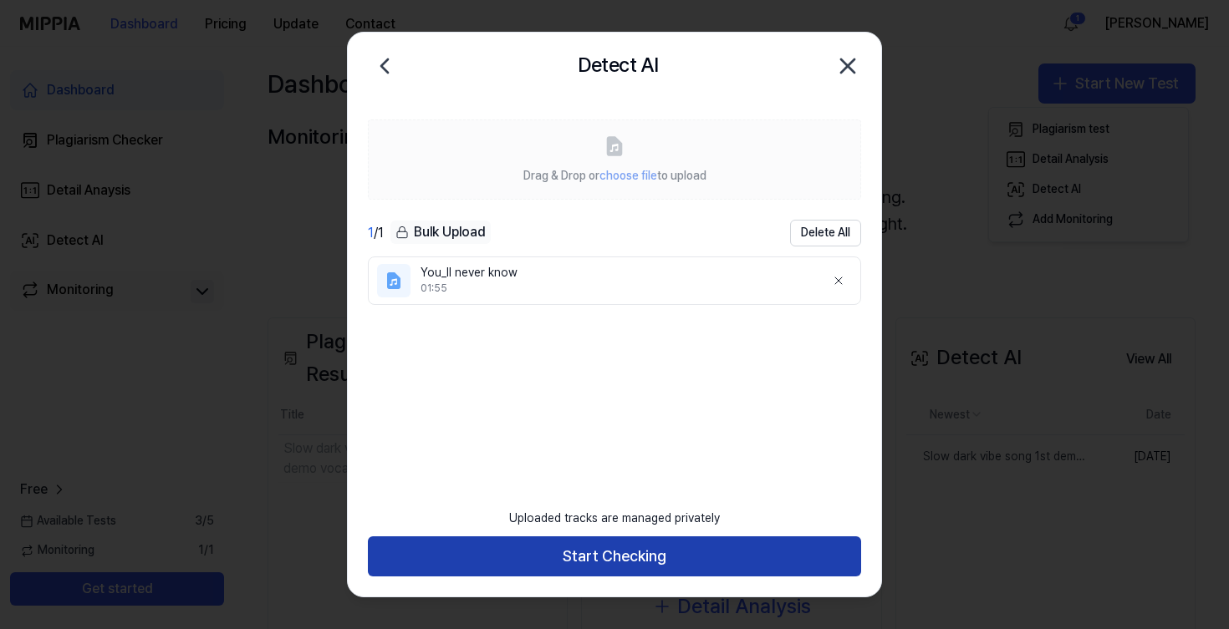
click at [640, 563] on button "Start Checking" at bounding box center [614, 557] width 493 height 40
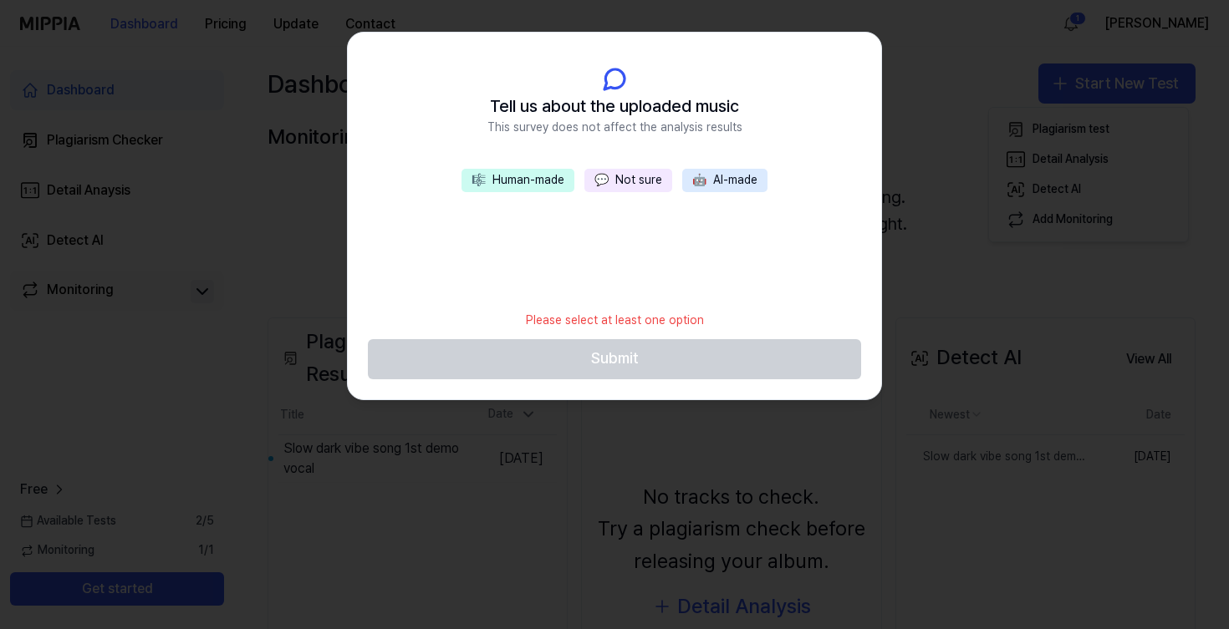
click at [617, 178] on button "💬 Not sure" at bounding box center [628, 180] width 88 height 23
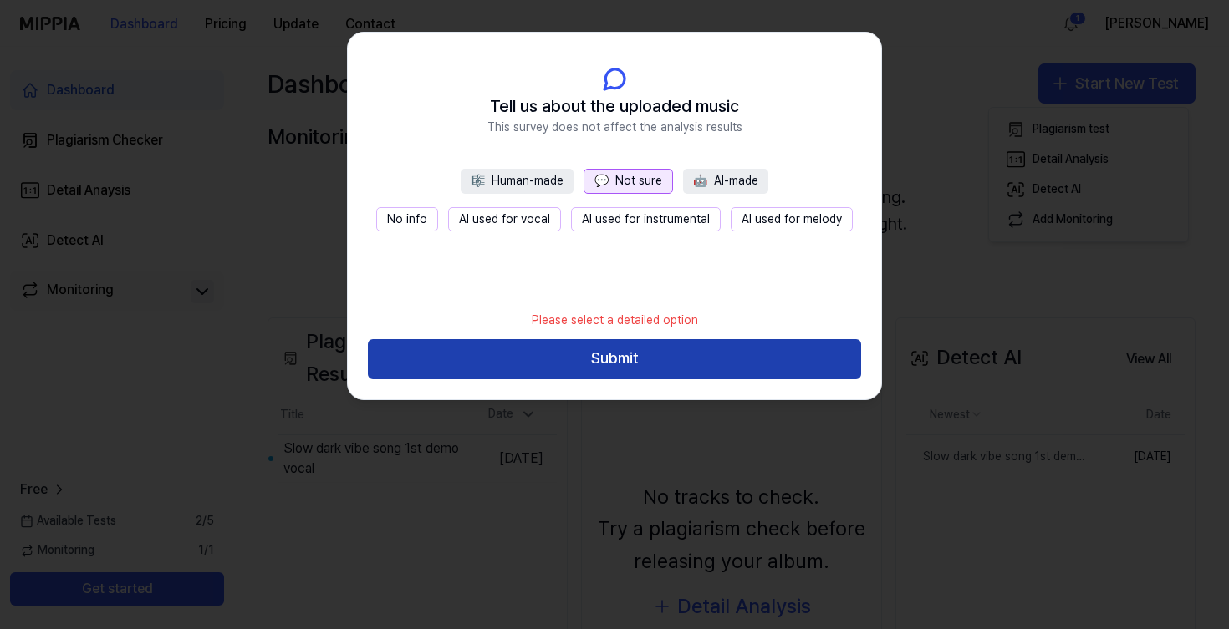
click at [650, 354] on button "Submit" at bounding box center [614, 359] width 493 height 40
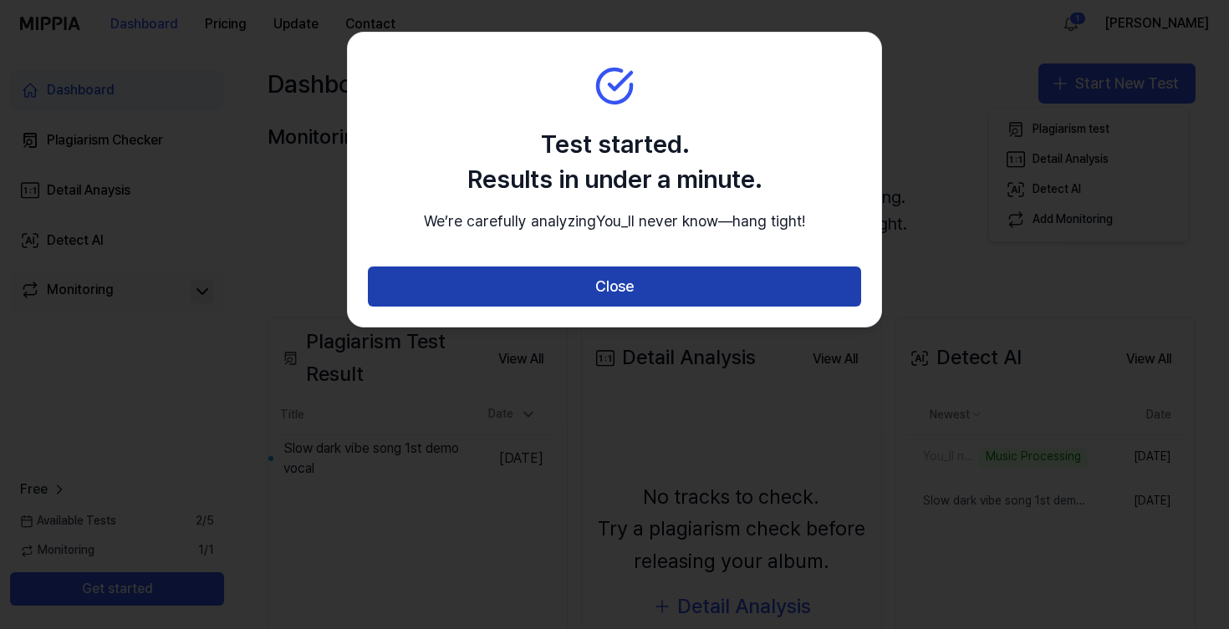
click at [683, 301] on button "Close" at bounding box center [614, 287] width 493 height 40
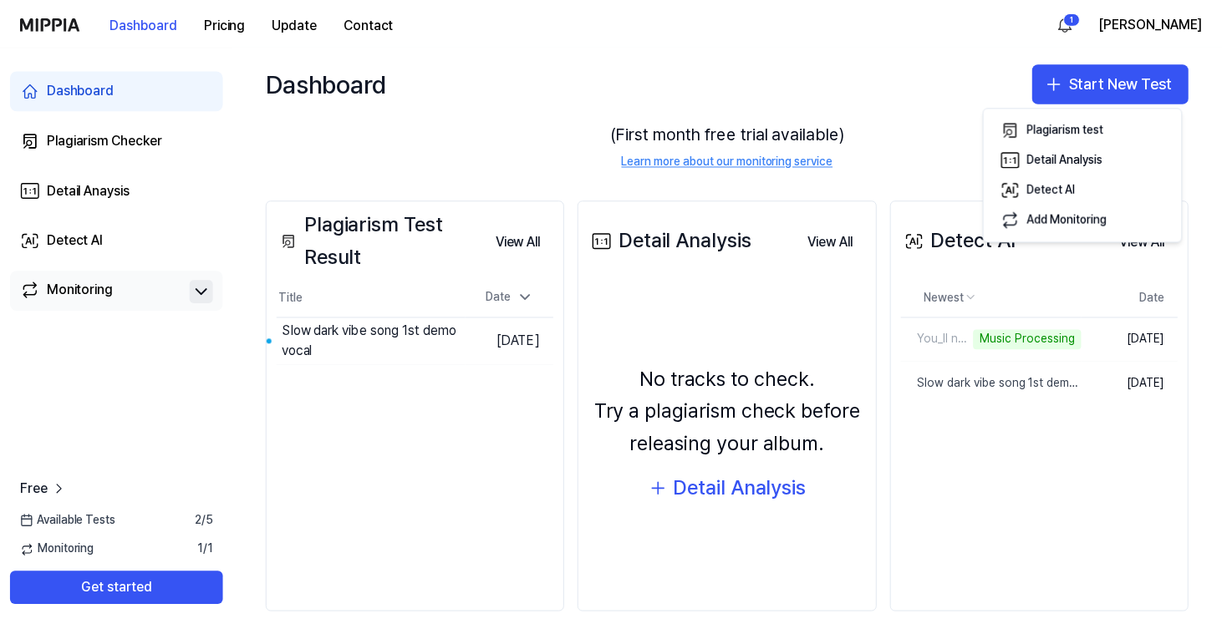
scroll to position [128, 0]
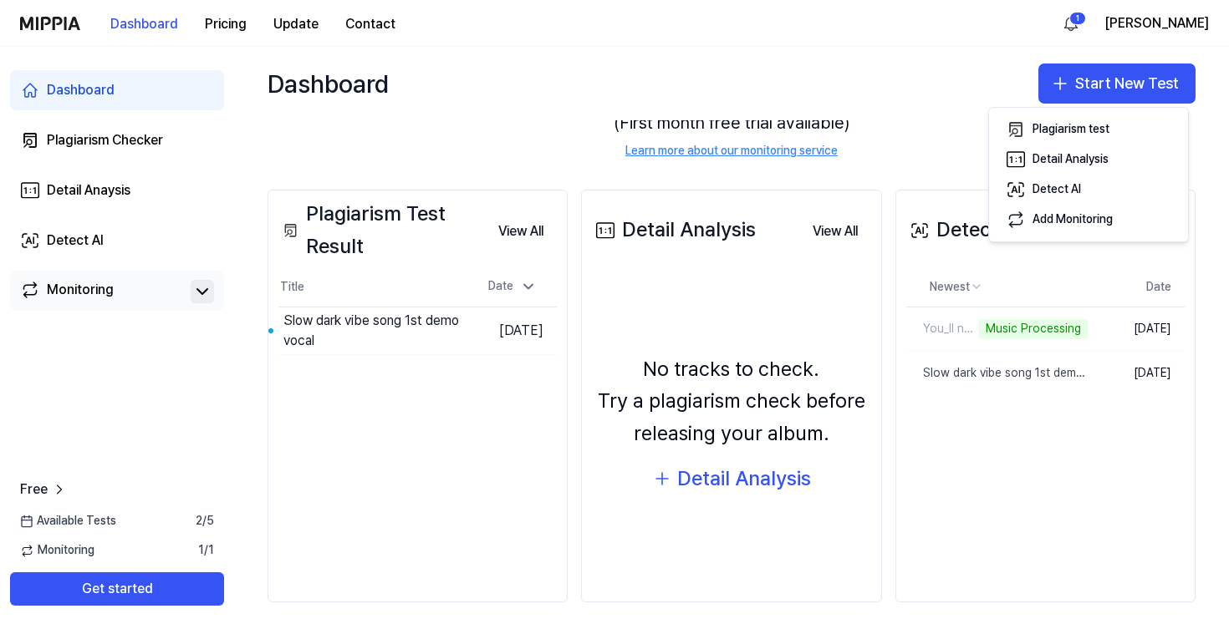
click at [437, 375] on div "Plagiarism Test Result View All Plagiarism Test Result Title Date Slow dark vib…" at bounding box center [418, 397] width 300 height 414
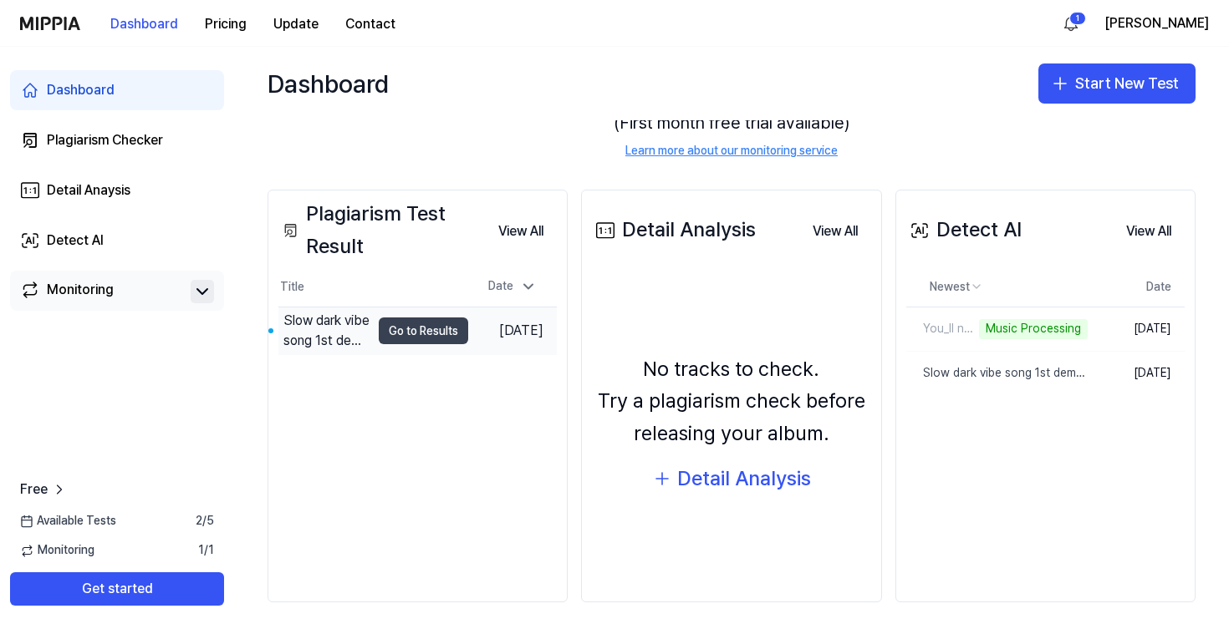
click at [379, 334] on button "Go to Results" at bounding box center [423, 331] width 89 height 27
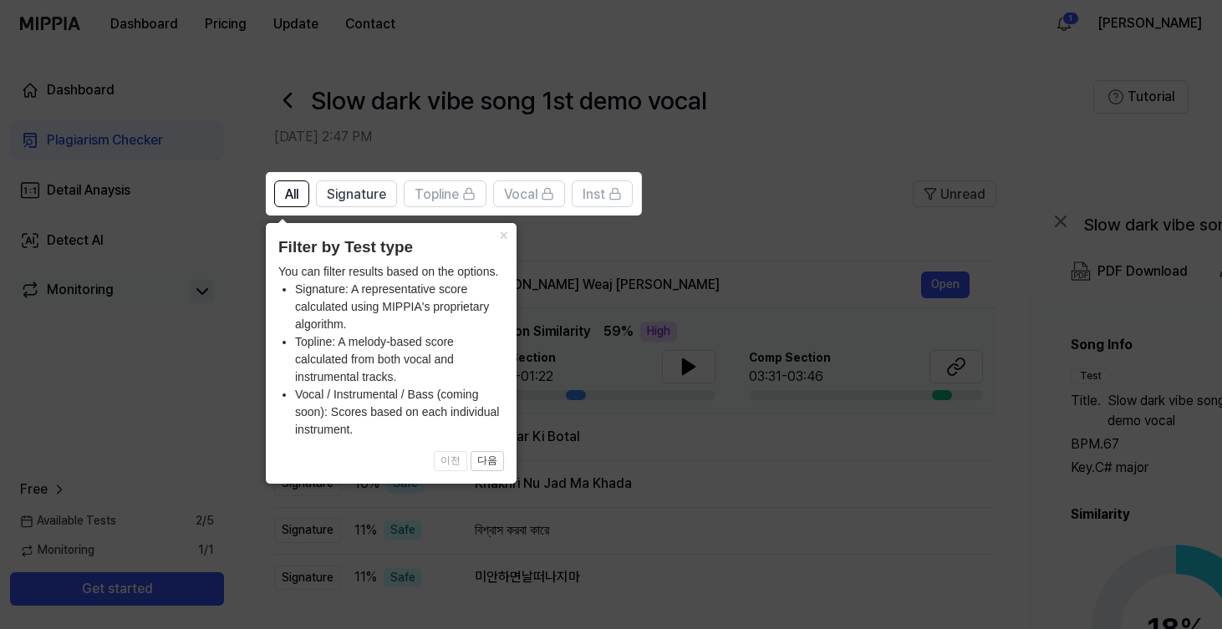
click at [573, 267] on icon at bounding box center [614, 314] width 1229 height 629
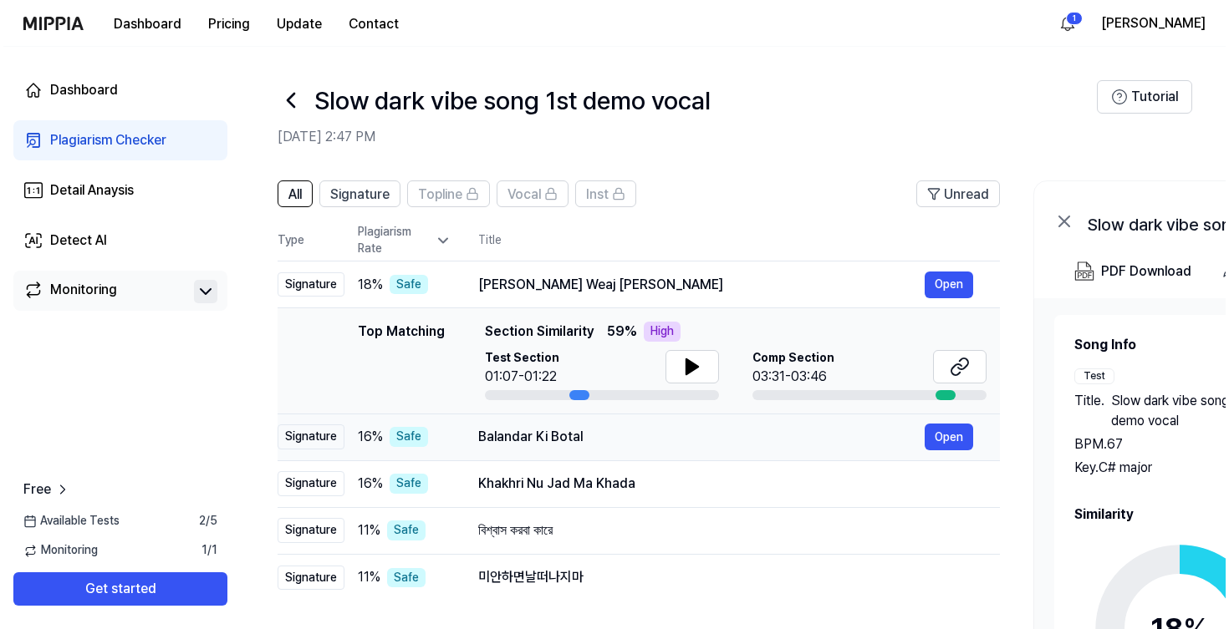
scroll to position [0, 0]
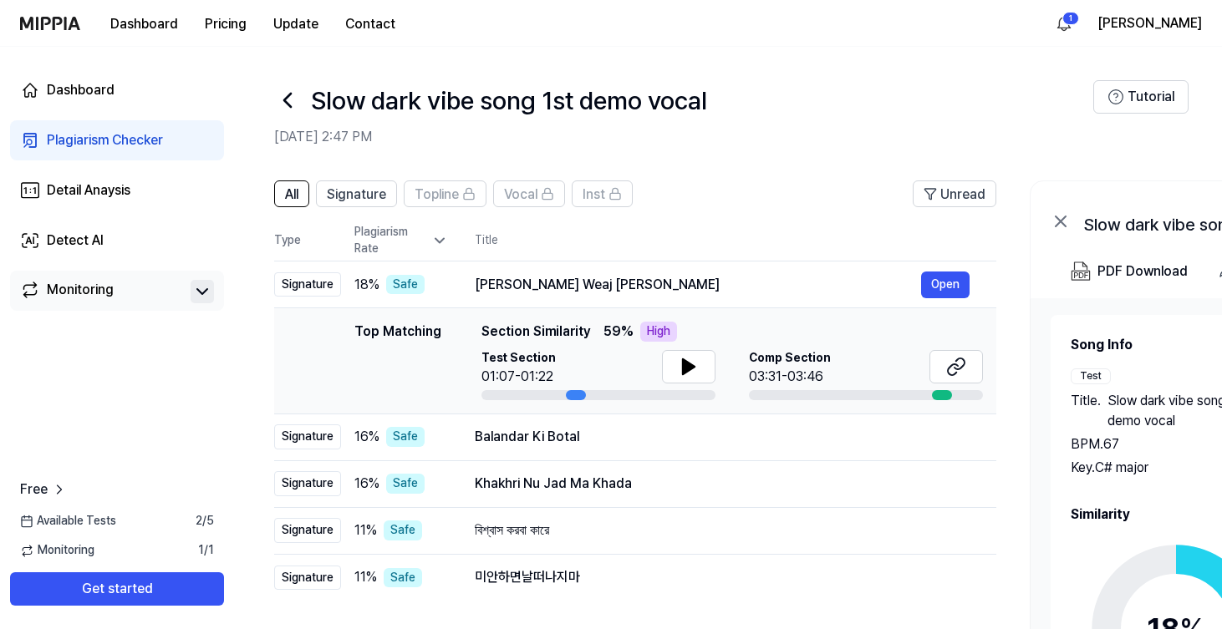
click at [289, 101] on icon at bounding box center [287, 100] width 27 height 27
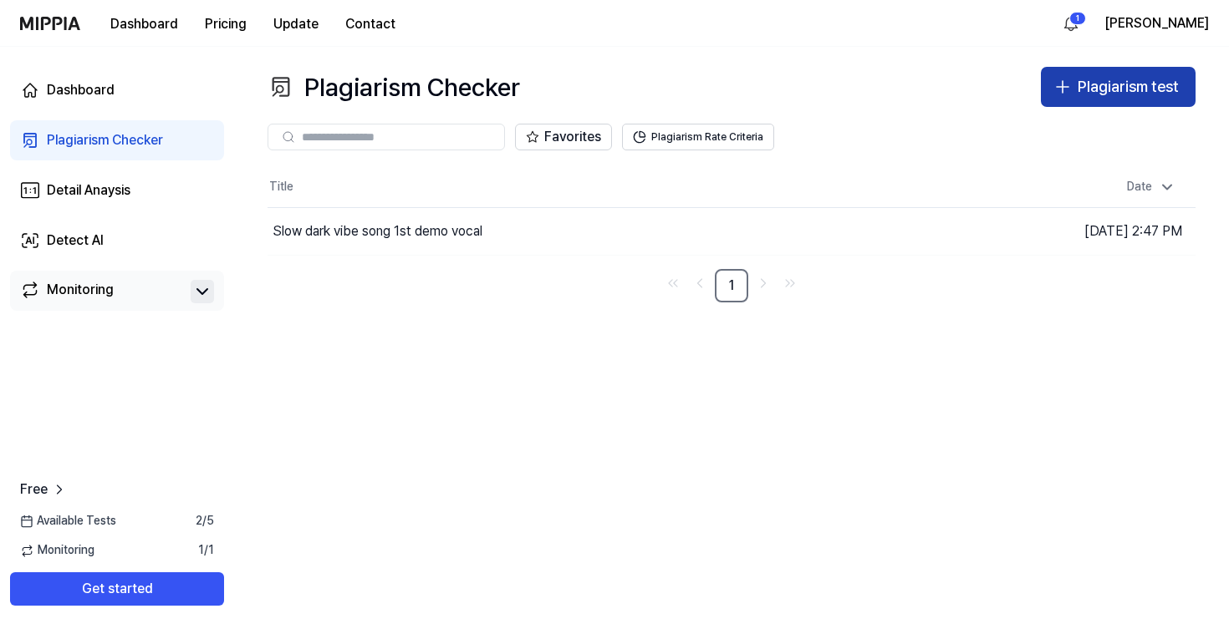
click at [1092, 83] on div "Plagiarism test" at bounding box center [1128, 87] width 101 height 24
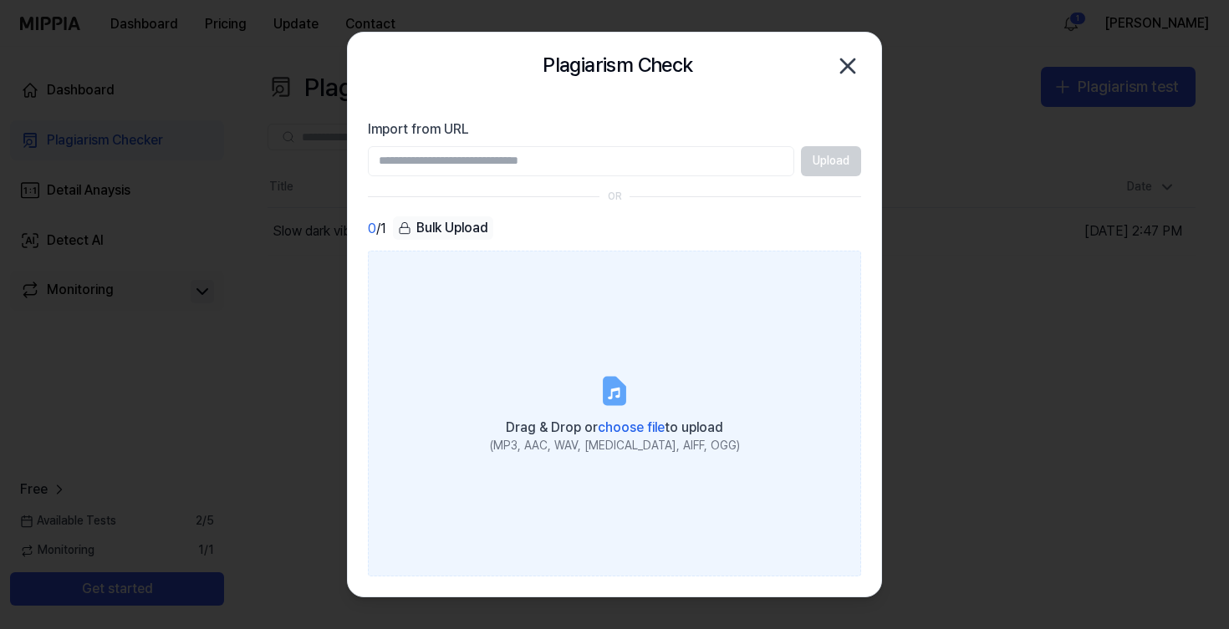
click at [624, 426] on span "choose file" at bounding box center [631, 428] width 67 height 16
click at [0, 0] on input "Drag & Drop or choose file to upload (MP3, AAC, WAV, FLAC, AIFF, OGG)" at bounding box center [0, 0] width 0 height 0
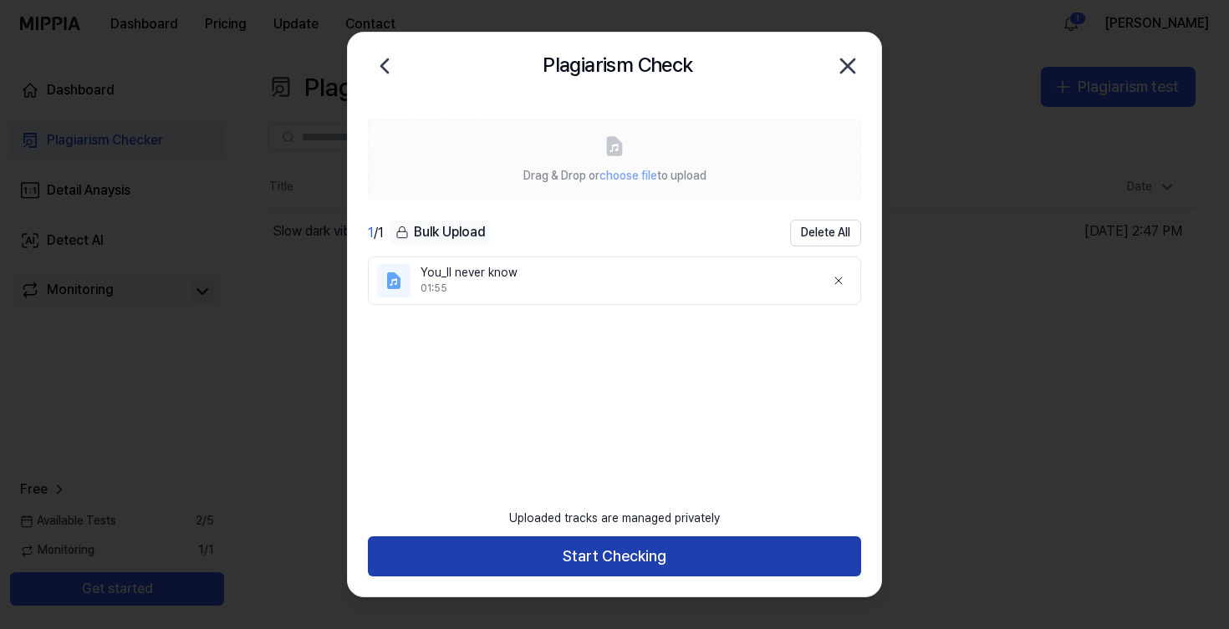
click at [692, 549] on button "Start Checking" at bounding box center [614, 557] width 493 height 40
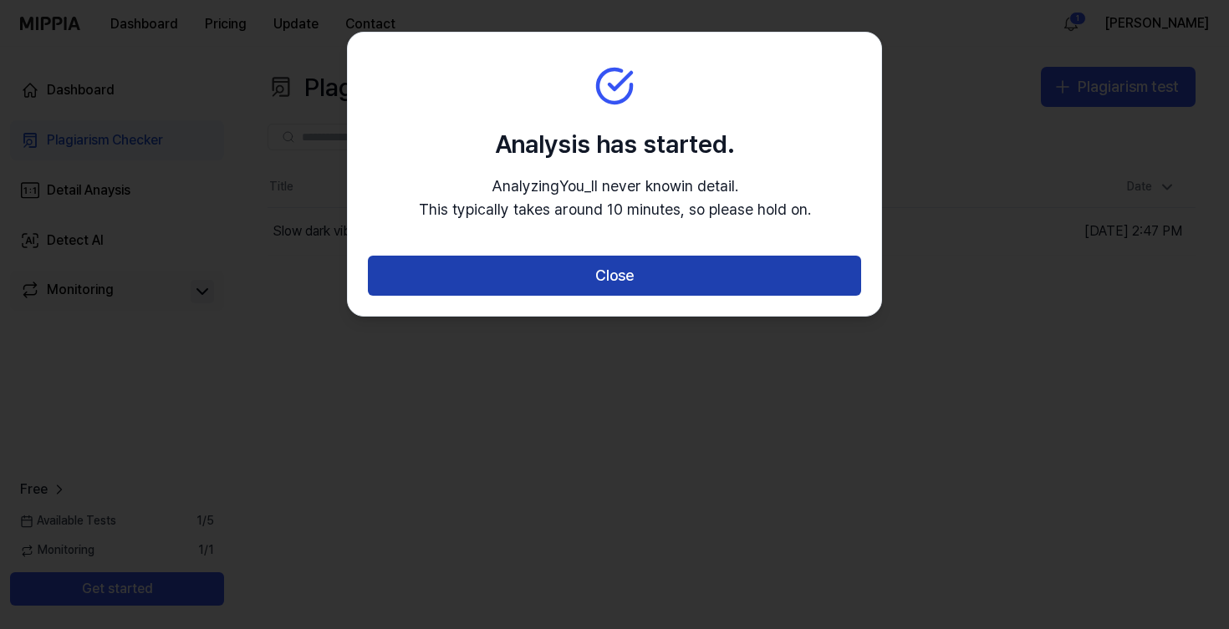
click at [620, 273] on button "Close" at bounding box center [614, 276] width 493 height 40
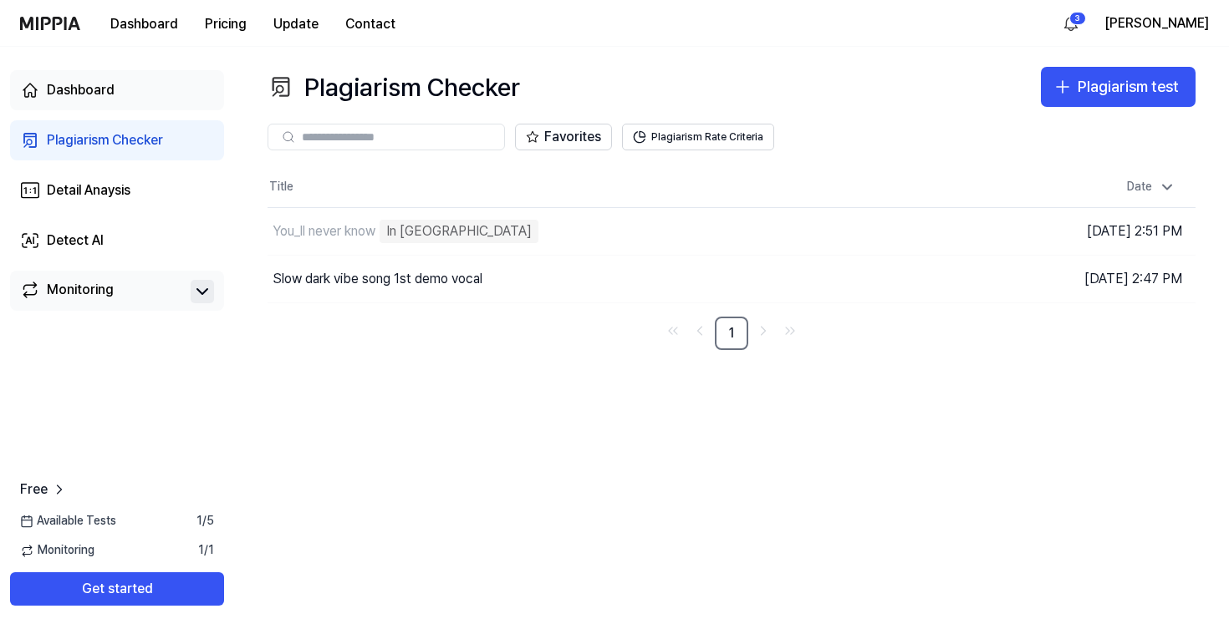
click at [138, 94] on link "Dashboard" at bounding box center [117, 90] width 214 height 40
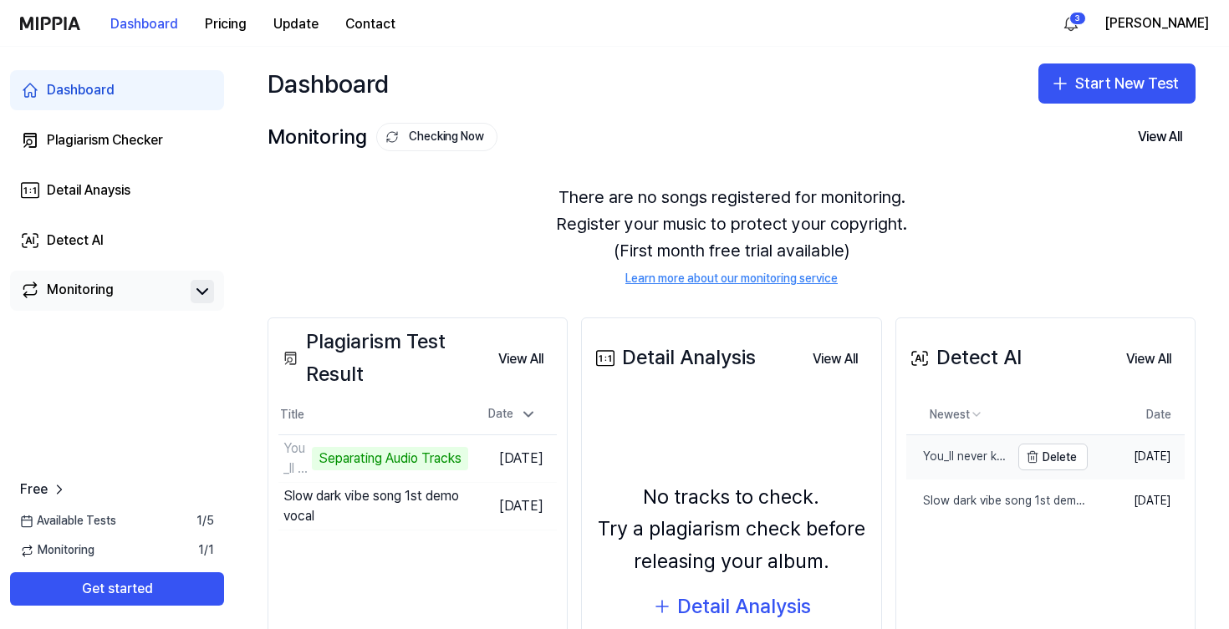
click at [961, 456] on div "You_ll never know" at bounding box center [958, 457] width 104 height 17
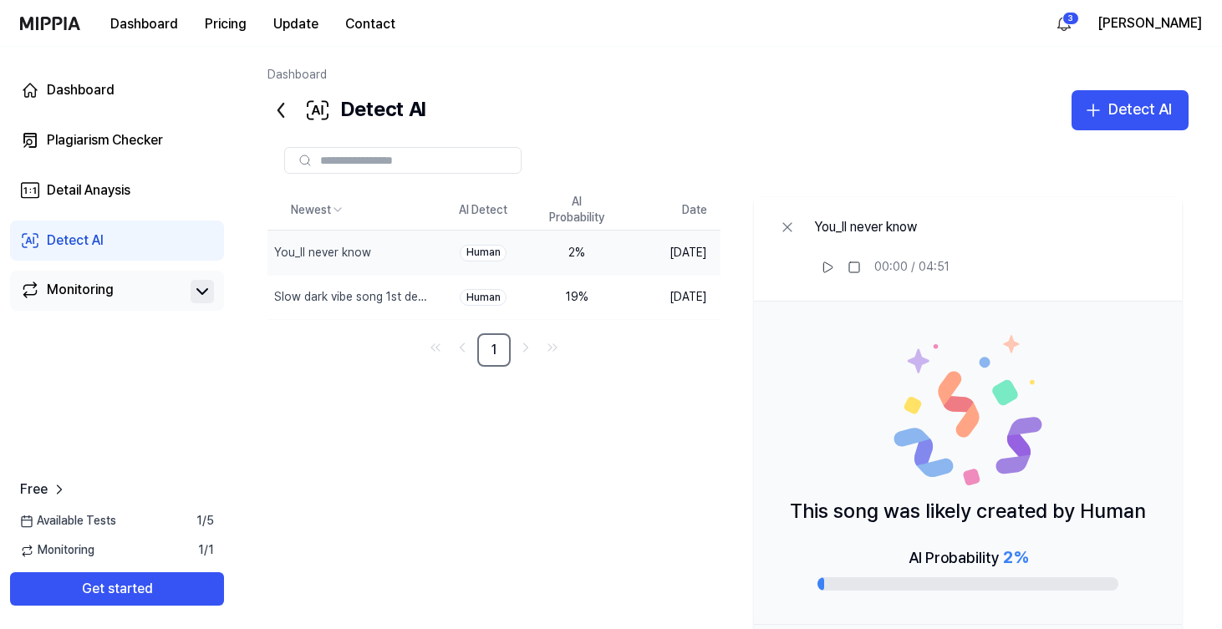
click at [274, 115] on icon at bounding box center [281, 110] width 27 height 27
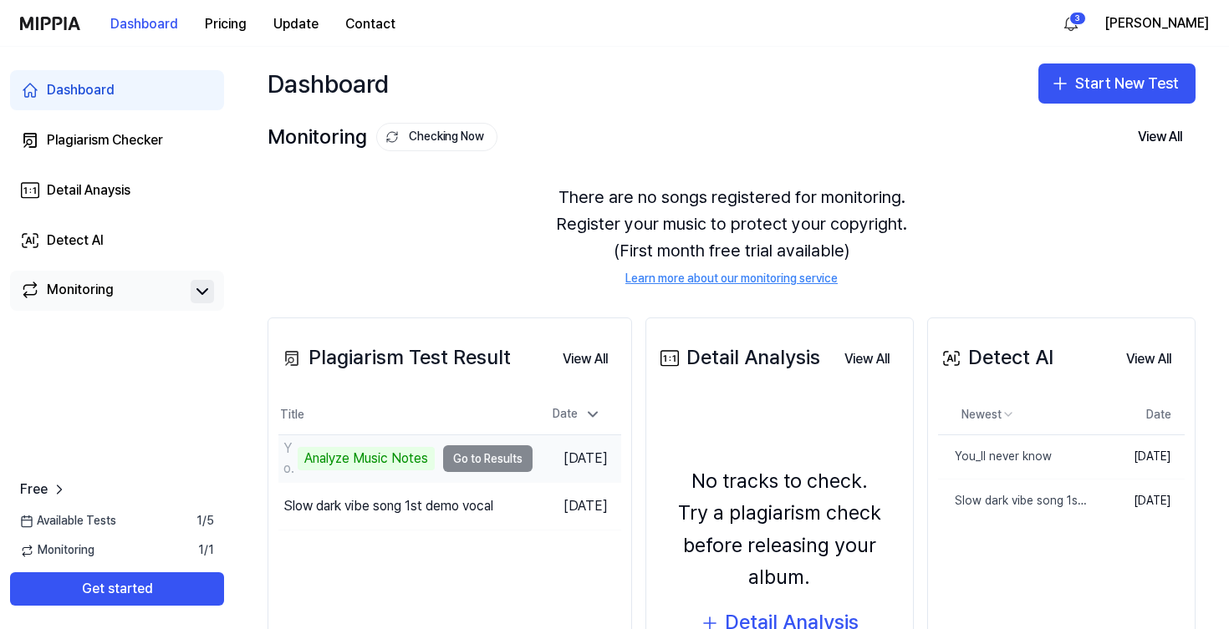
click at [477, 456] on td "You_ll never know Analyze Music Notes Go to Results" at bounding box center [405, 459] width 254 height 47
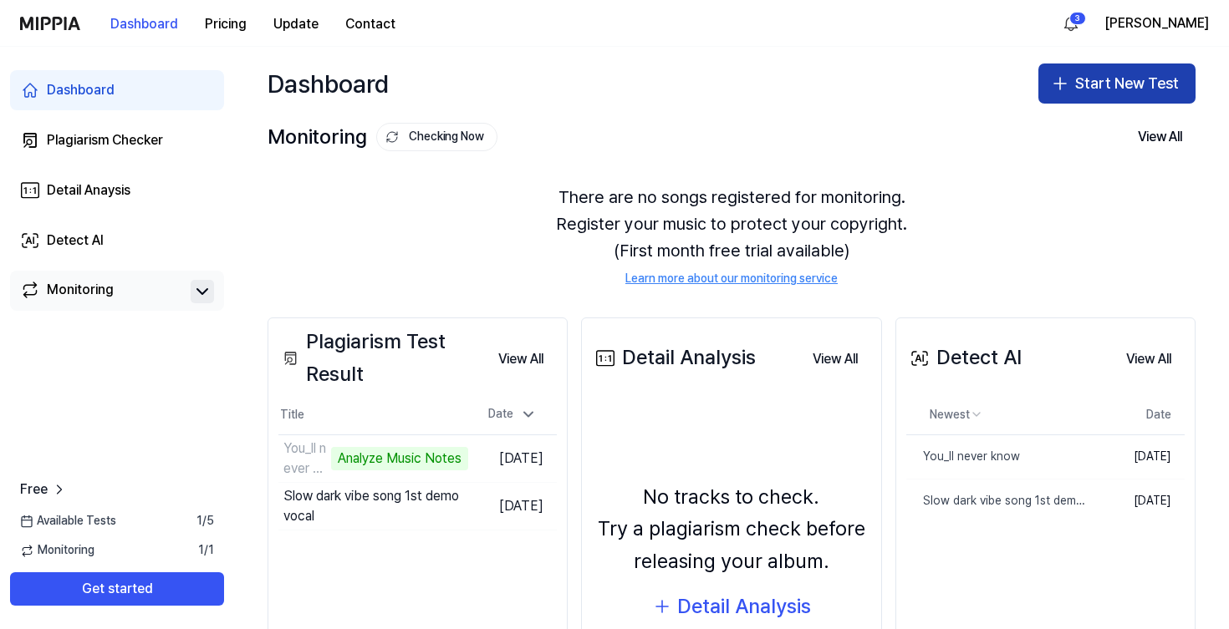
click at [1094, 76] on button "Start New Test" at bounding box center [1116, 84] width 157 height 40
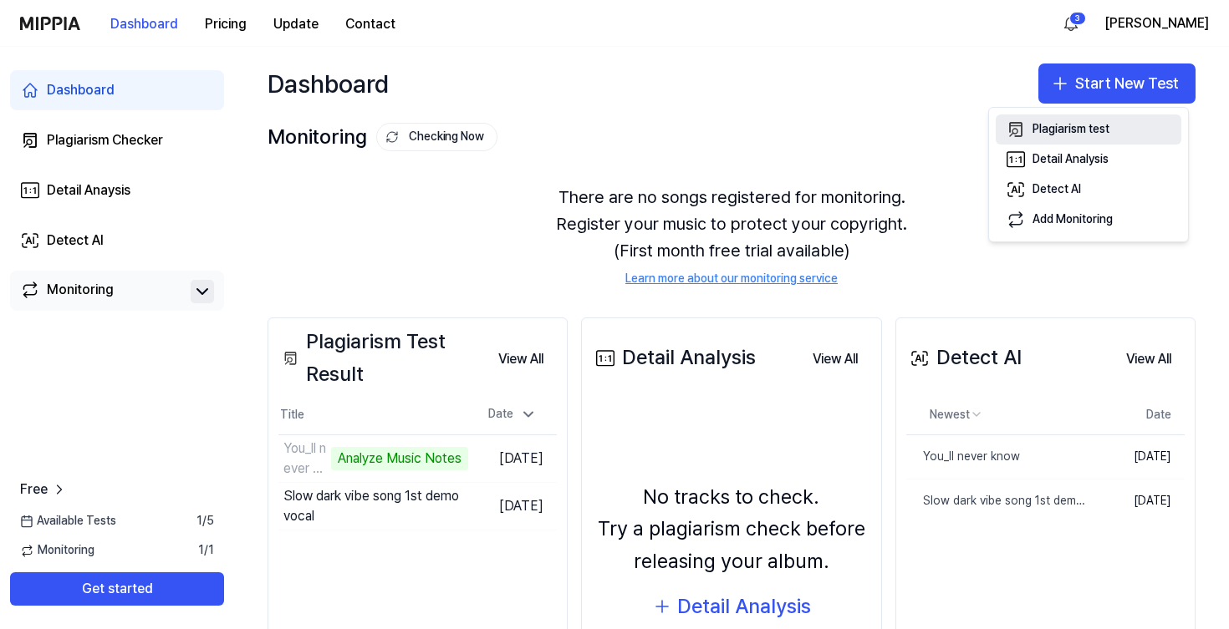
click at [1089, 134] on div "Plagiarism test" at bounding box center [1070, 129] width 77 height 17
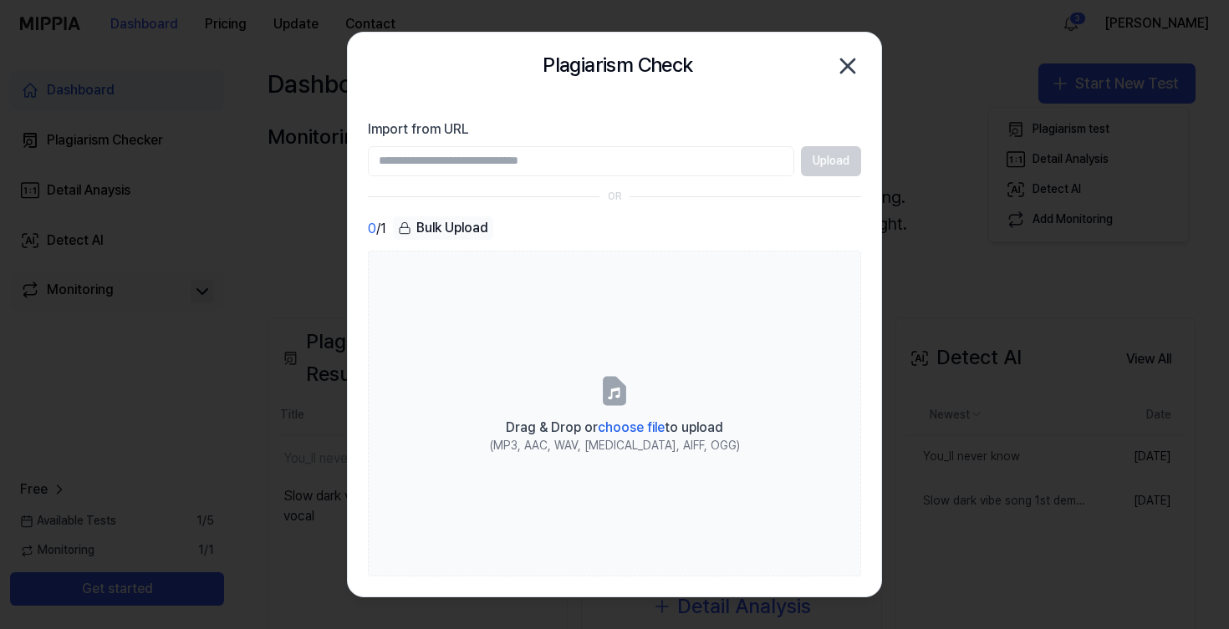
click at [843, 70] on icon "button" at bounding box center [847, 65] width 13 height 13
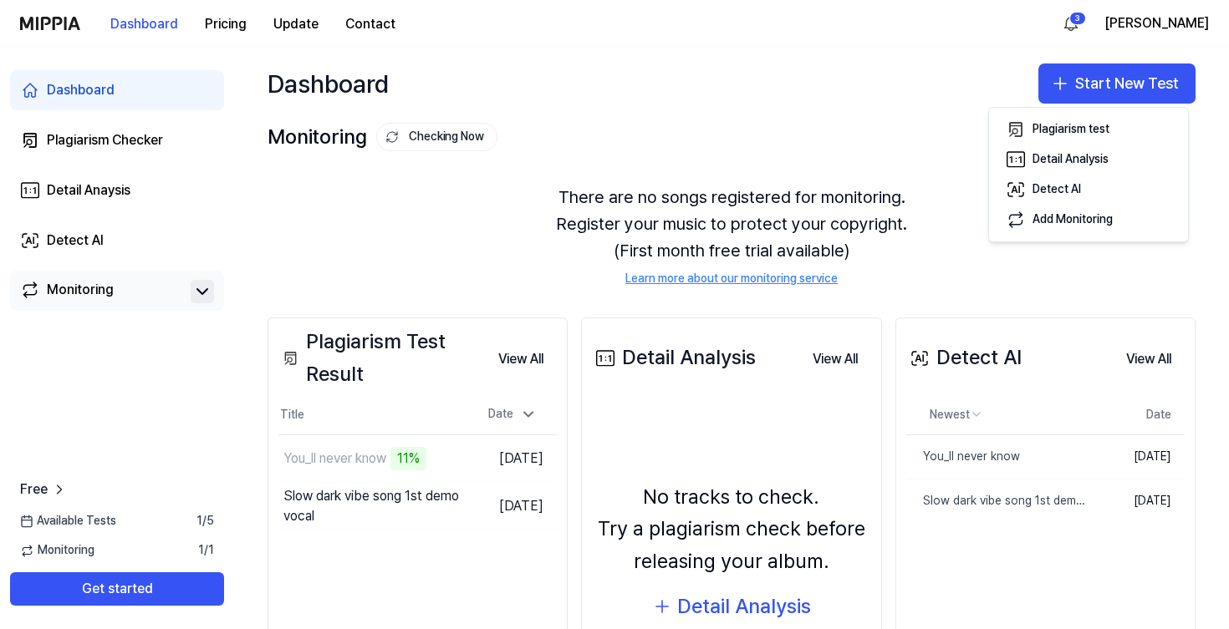
click at [487, 262] on div "There are no songs registered for monitoring. Register your music to protect yo…" at bounding box center [732, 236] width 928 height 144
